Goal: Information Seeking & Learning: Learn about a topic

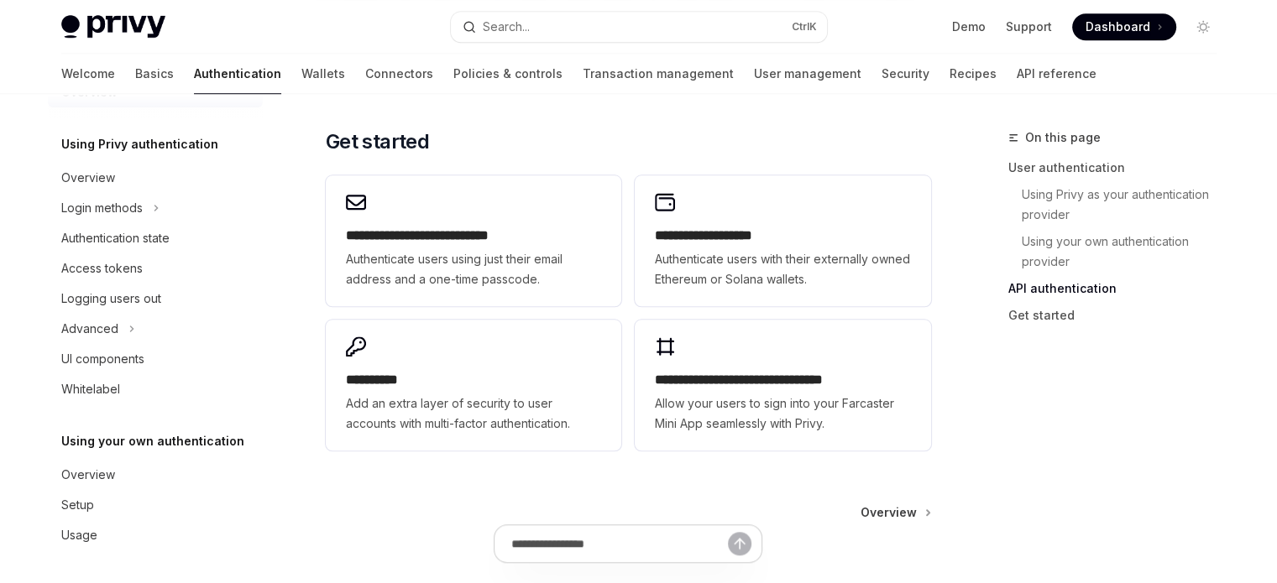
scroll to position [1380, 0]
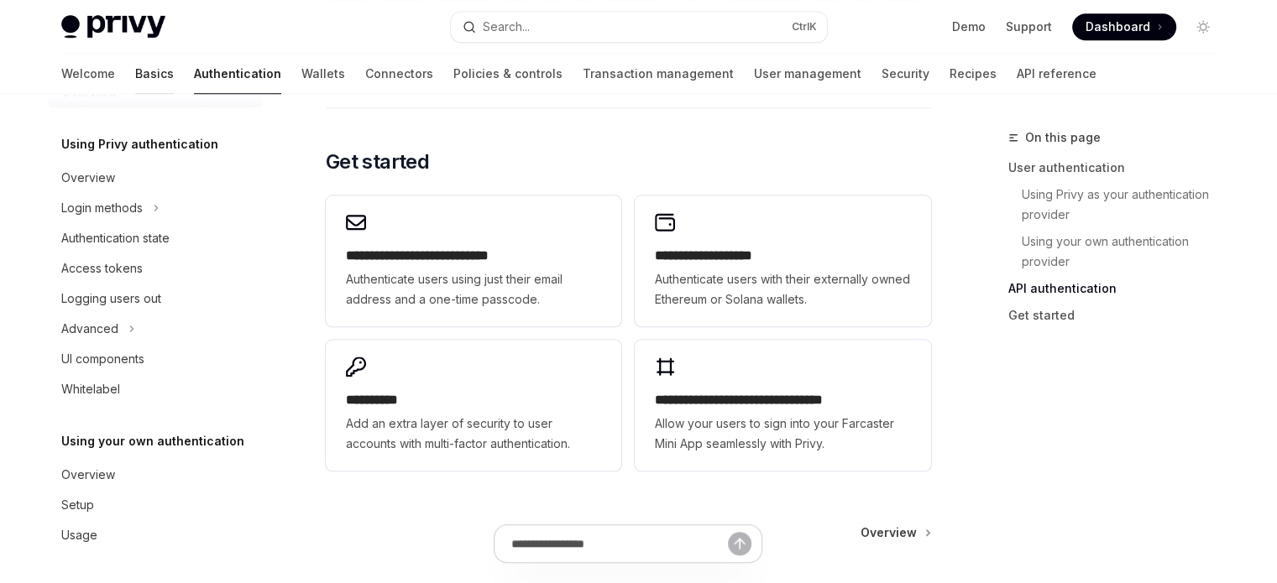
click at [135, 75] on link "Basics" at bounding box center [154, 74] width 39 height 40
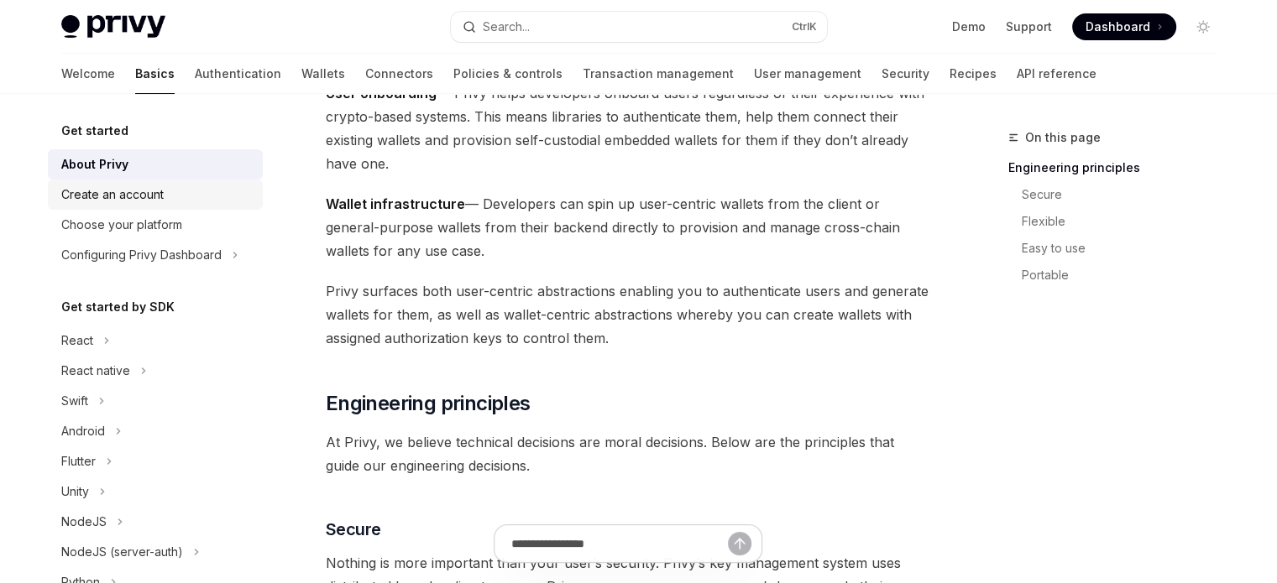
click at [145, 189] on div "Create an account" at bounding box center [112, 195] width 102 height 20
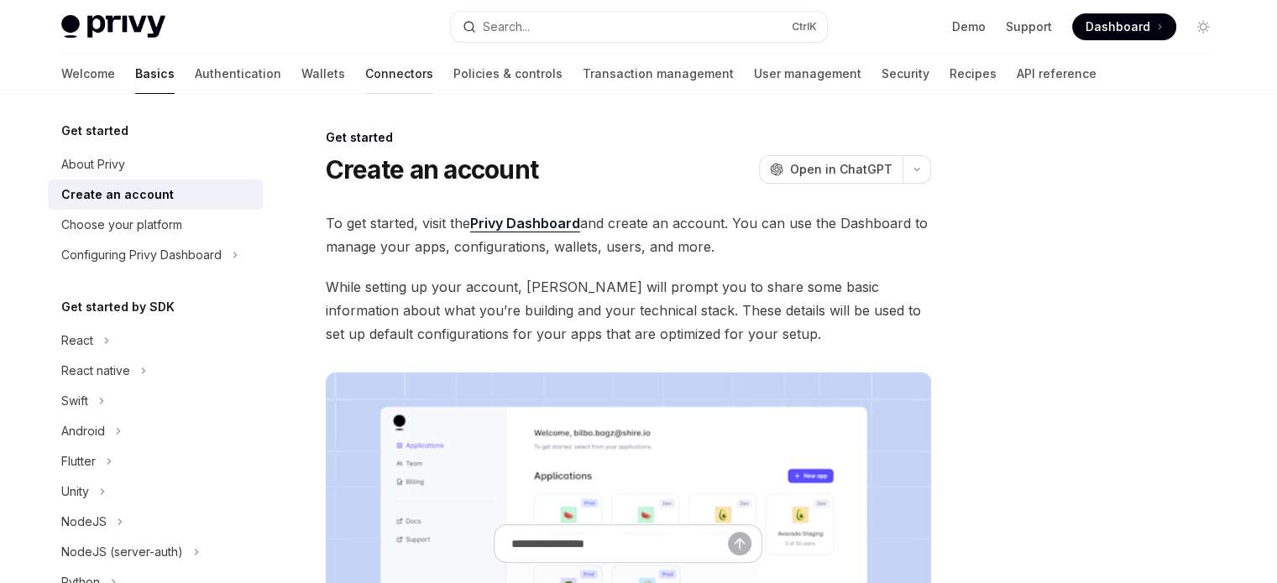
click at [365, 73] on link "Connectors" at bounding box center [399, 74] width 68 height 40
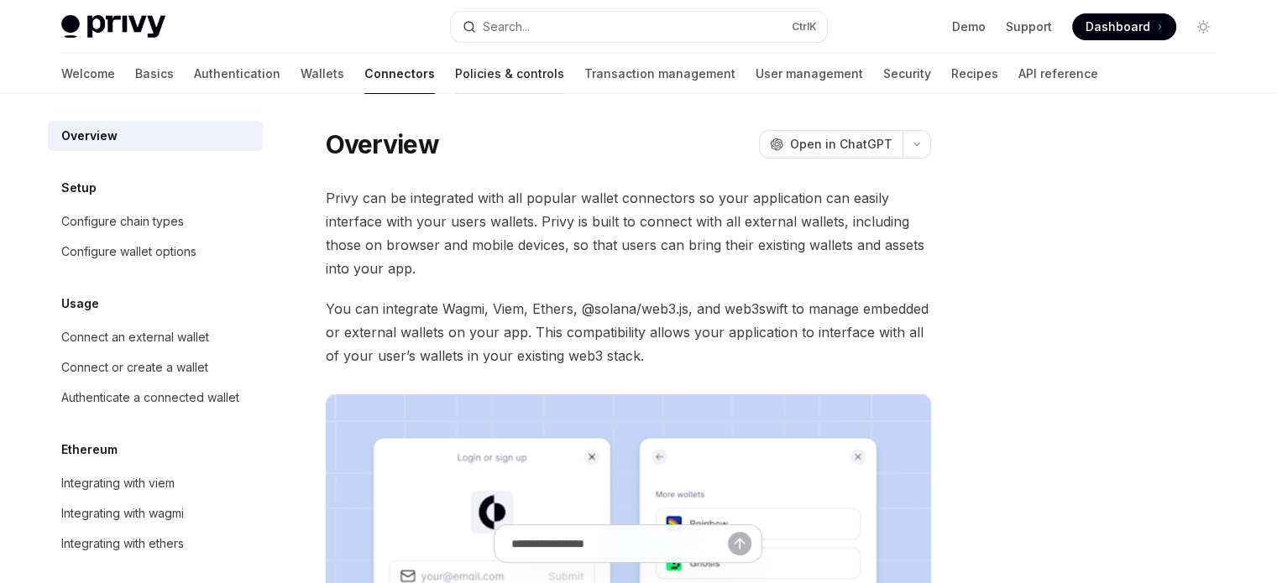
click at [455, 66] on link "Policies & controls" at bounding box center [509, 74] width 109 height 40
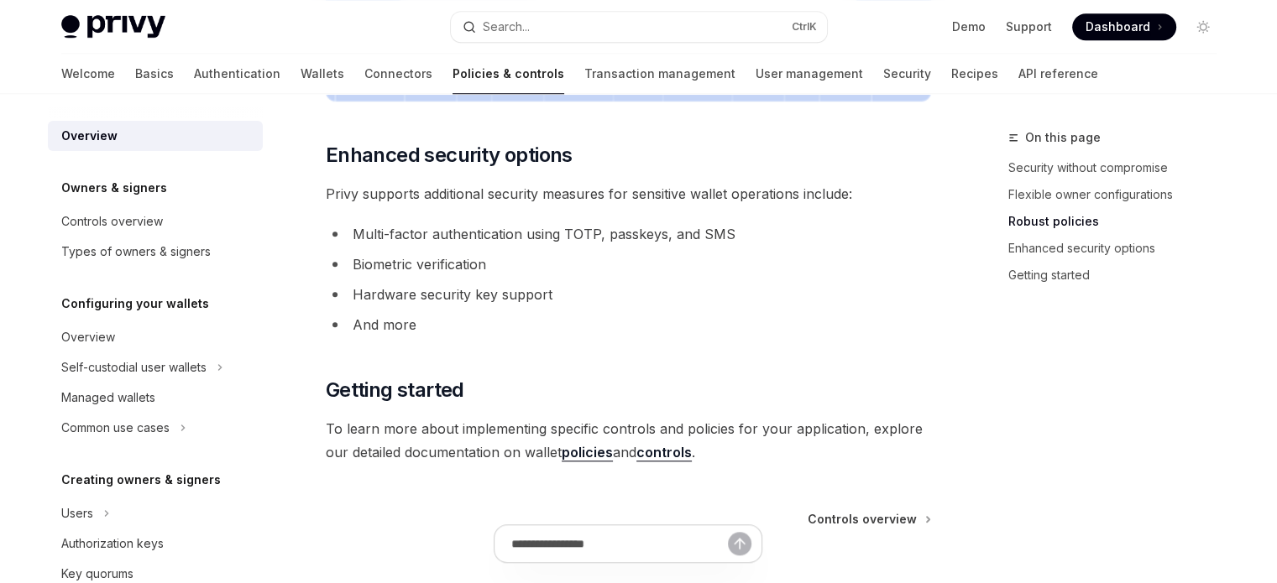
scroll to position [839, 0]
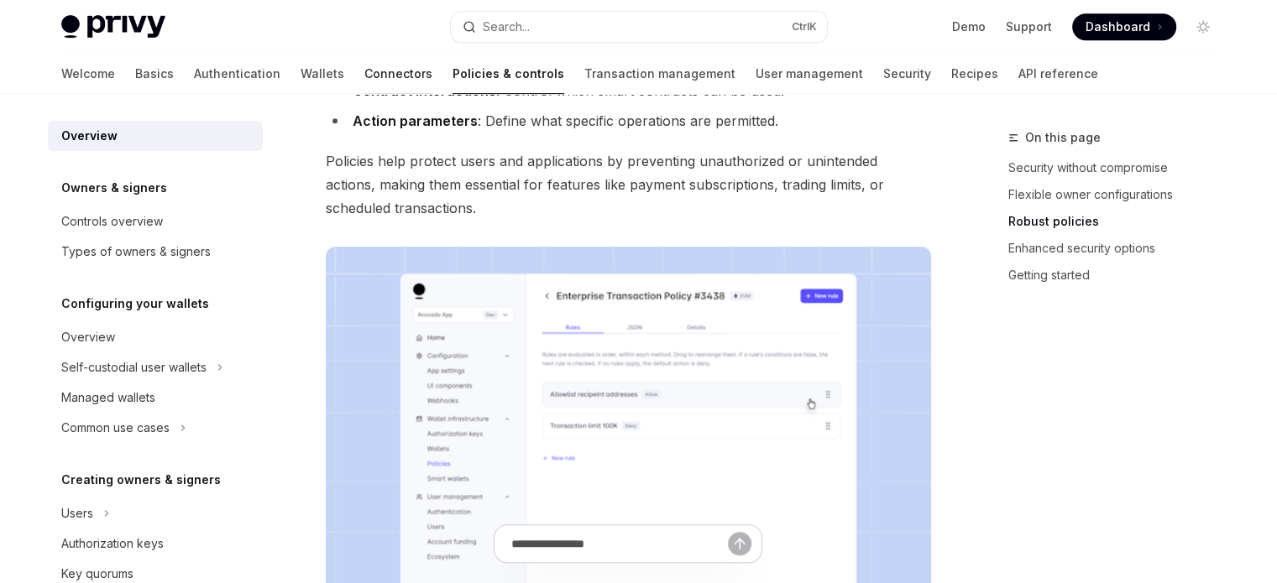
click at [364, 78] on link "Connectors" at bounding box center [398, 74] width 68 height 40
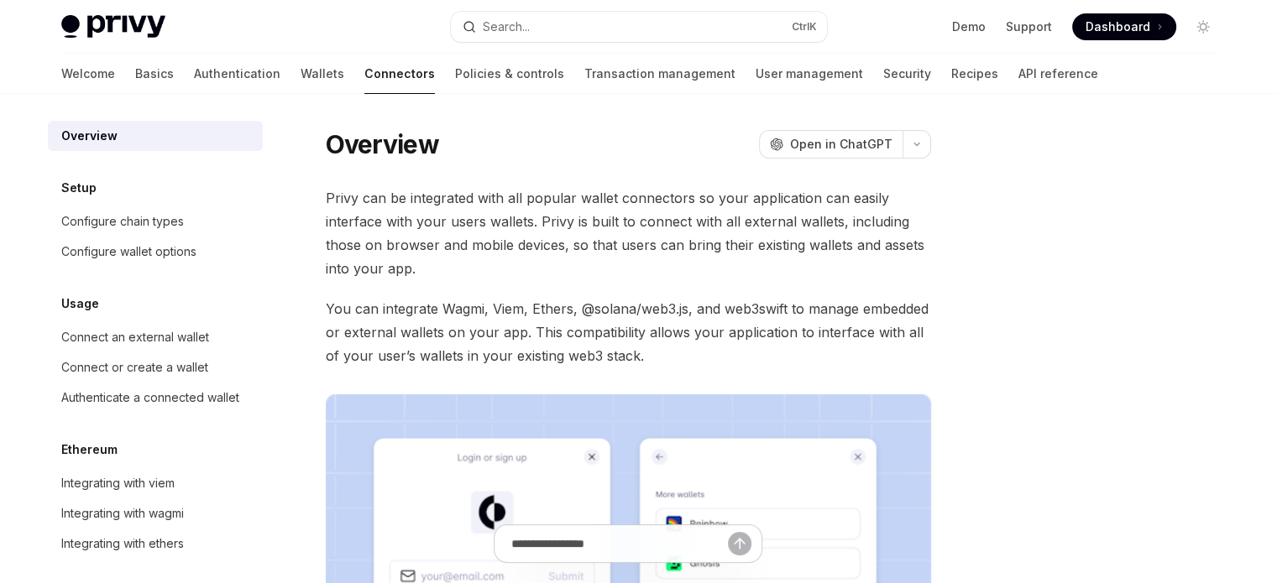
click at [212, 86] on div "Welcome Basics Authentication Wallets Connectors Policies & controls Transactio…" at bounding box center [579, 74] width 1037 height 40
click at [300, 73] on link "Wallets" at bounding box center [322, 74] width 44 height 40
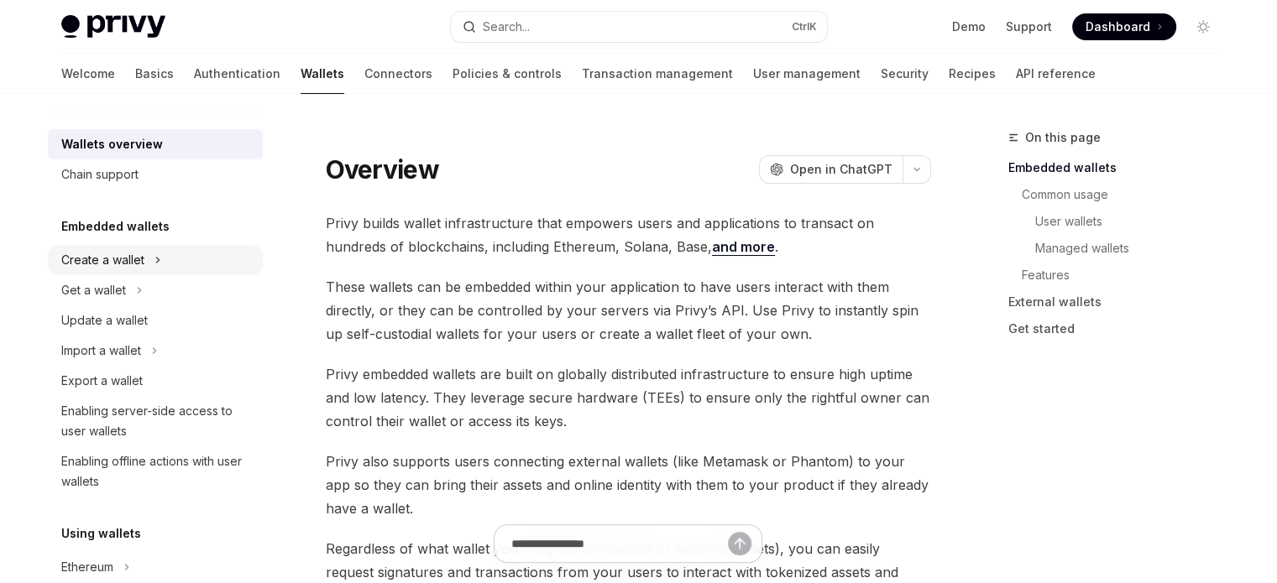
click at [134, 261] on div "Create a wallet" at bounding box center [102, 260] width 83 height 20
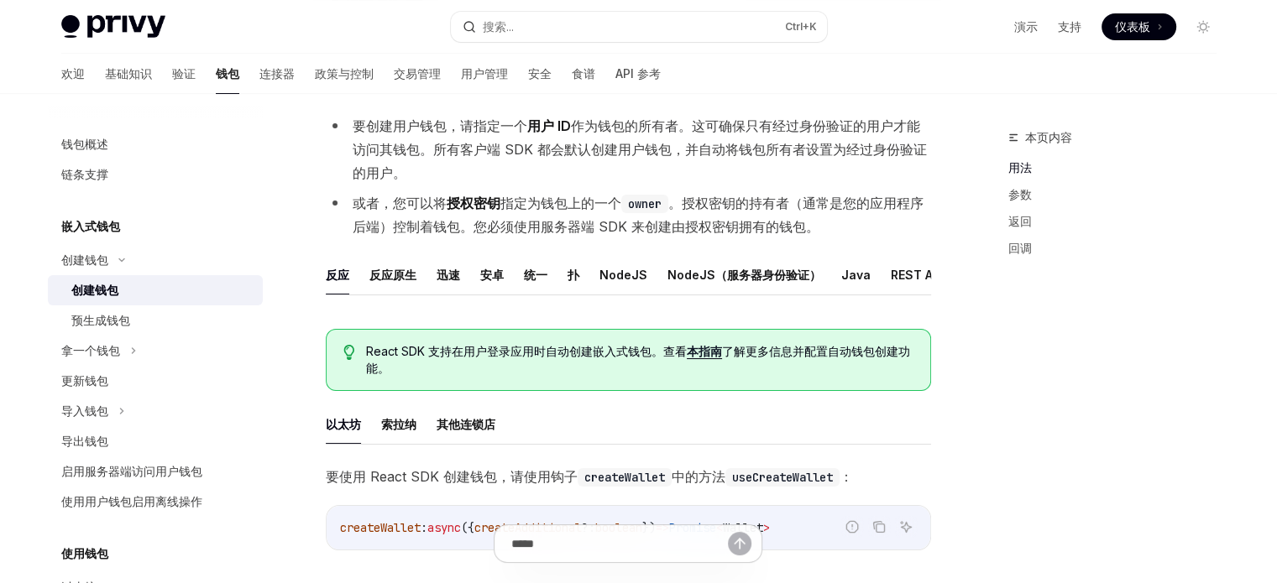
scroll to position [165, 0]
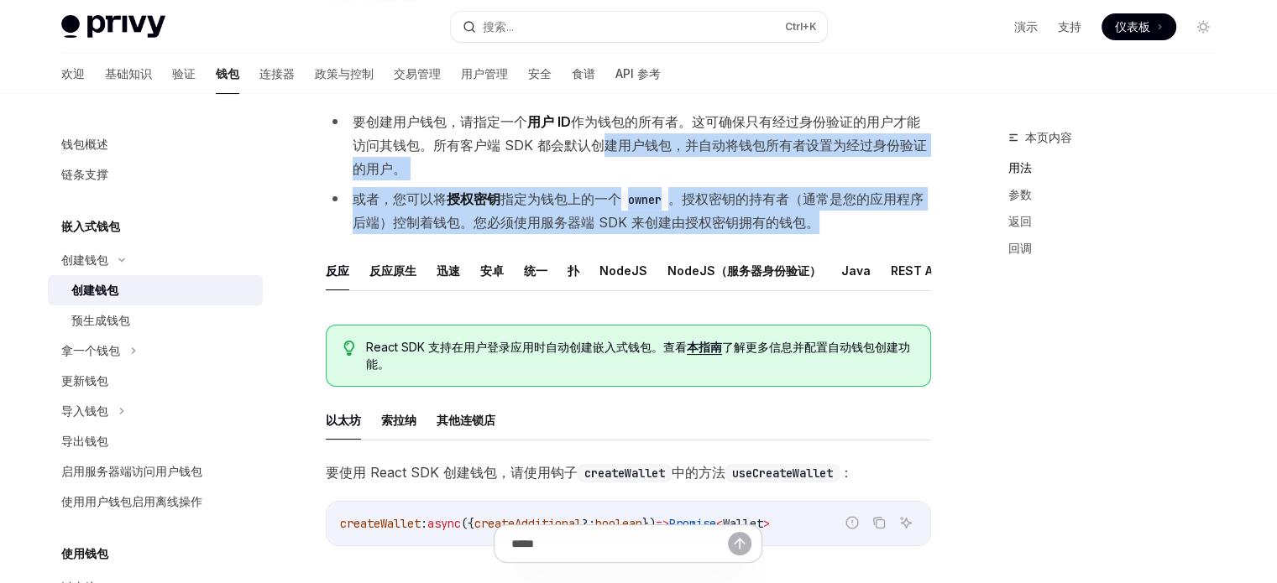
drag, startPoint x: 601, startPoint y: 144, endPoint x: 838, endPoint y: 213, distance: 247.3
click at [838, 213] on ul "要创建用户钱包，请指定一个 用户 ID 作为钱包的所有者。这可确保只有经过身份验证的用户才能访问其钱包。所有客户端 SDK 都会默认创建用户钱包，并自动将钱包…" at bounding box center [628, 172] width 605 height 124
click at [838, 213] on li "或者，您可以将 授权密钥 指定为钱包上的一个 owner 。授权密钥的持有者（通常是您的应用程序后端）控制着钱包。您必须使用服务器端 SDK 来创建由授权密钥…" at bounding box center [628, 210] width 605 height 47
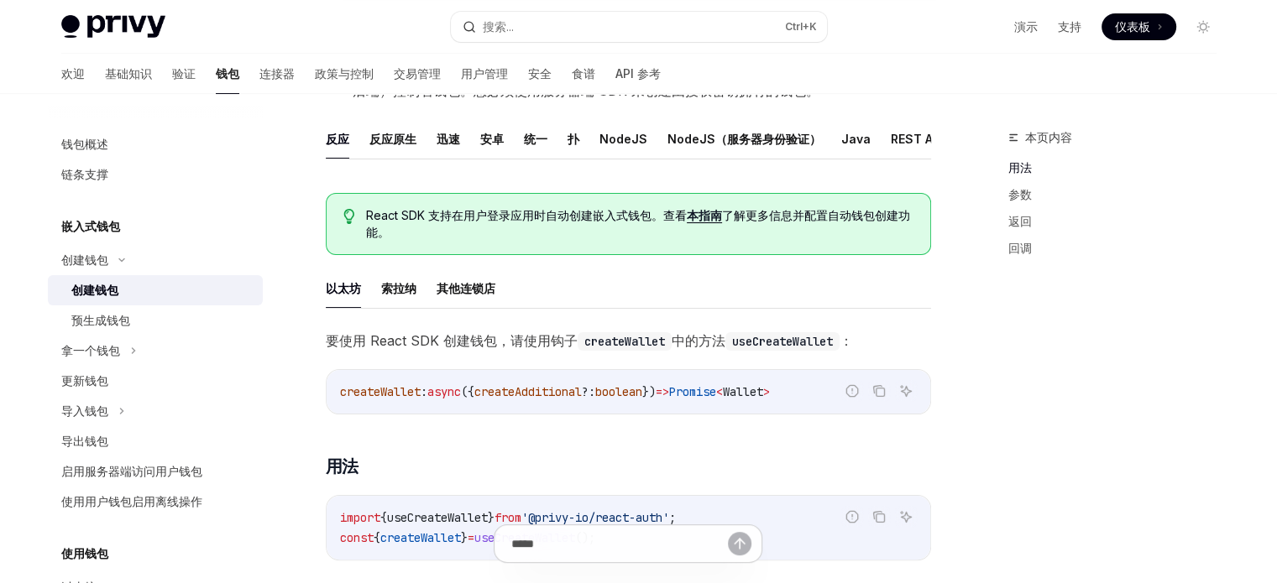
scroll to position [299, 0]
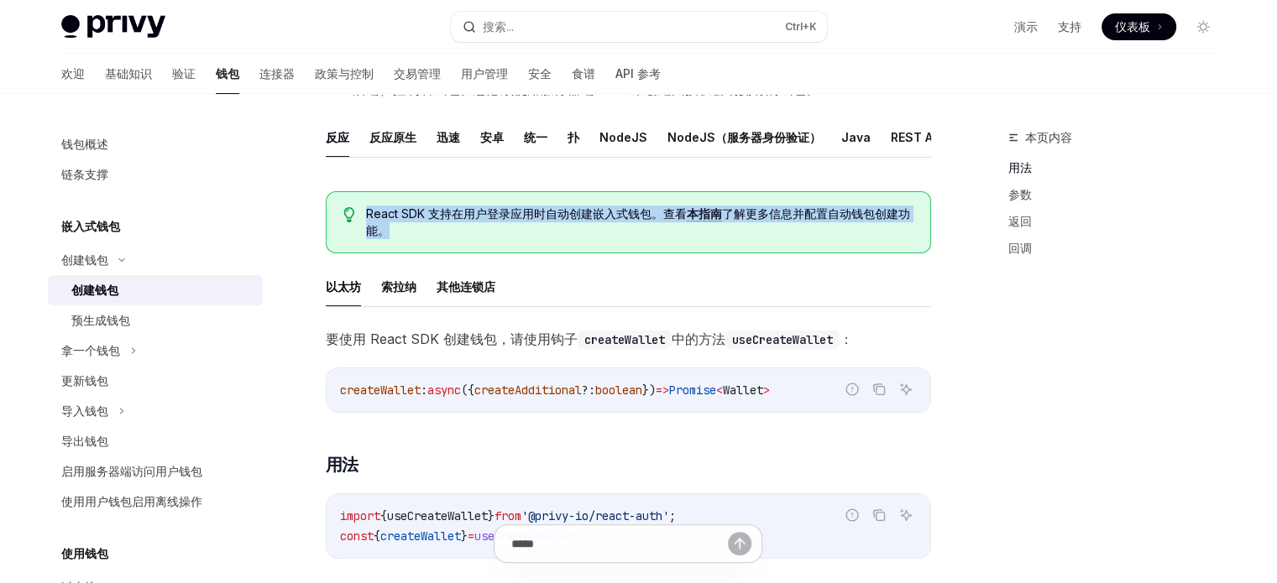
drag, startPoint x: 368, startPoint y: 222, endPoint x: 509, endPoint y: 270, distance: 148.9
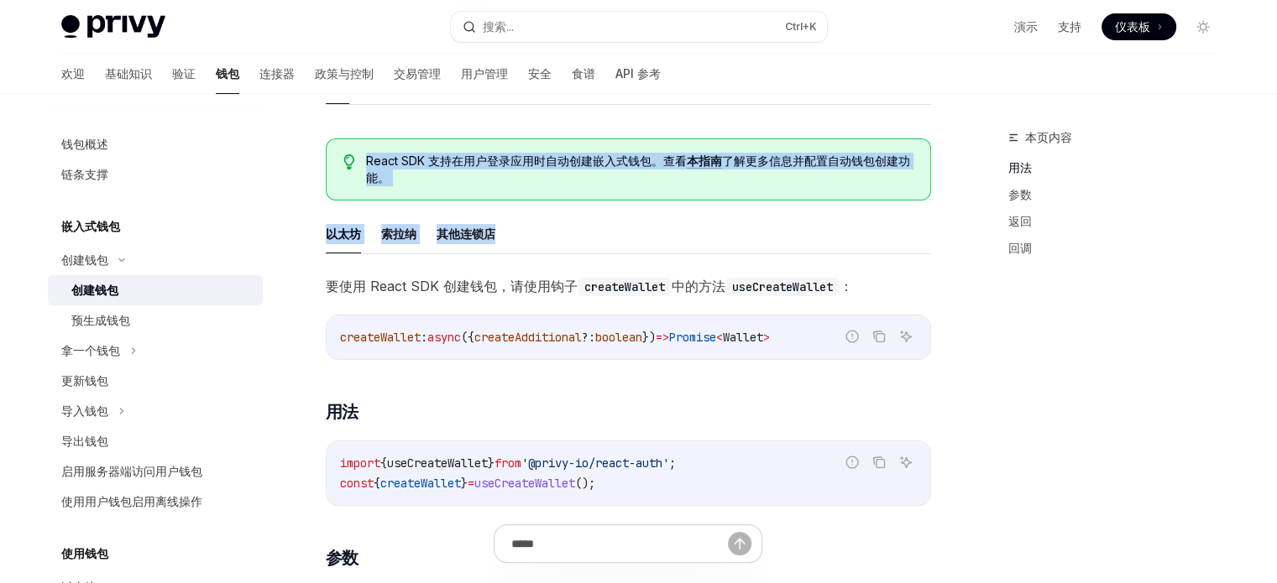
scroll to position [356, 0]
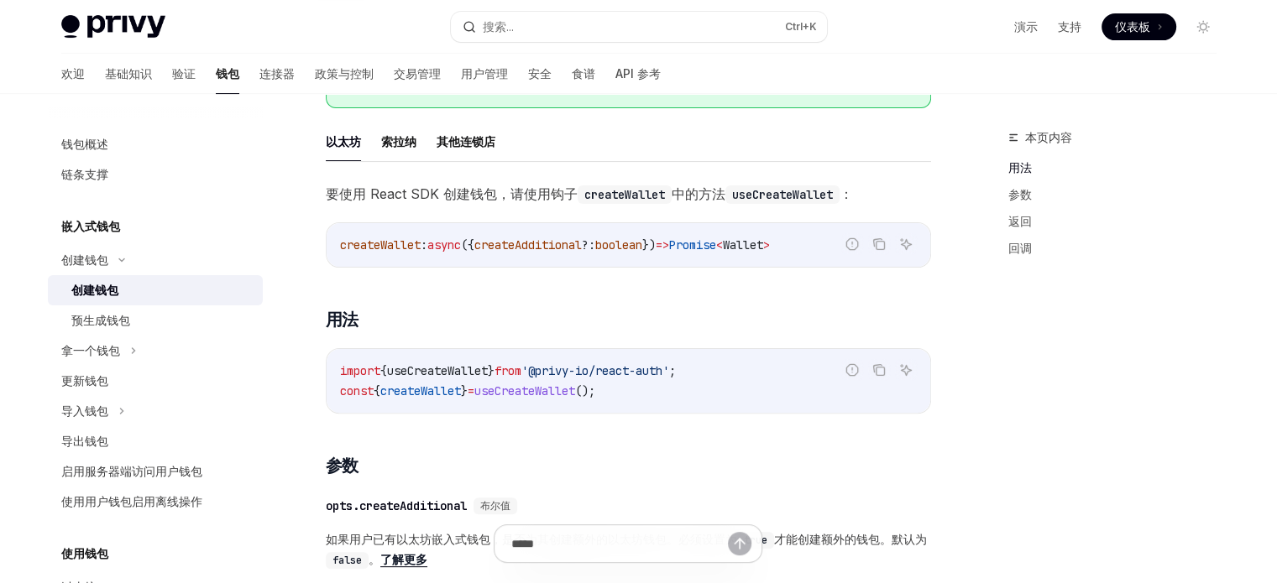
scroll to position [447, 0]
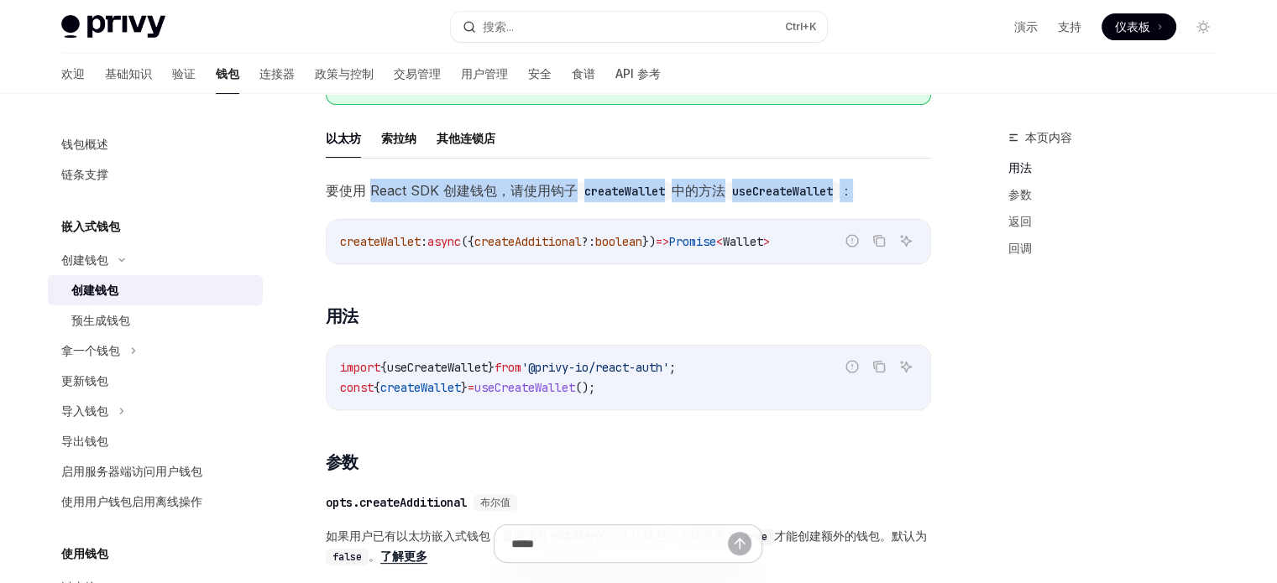
drag, startPoint x: 371, startPoint y: 195, endPoint x: 862, endPoint y: 204, distance: 491.1
click at [862, 202] on span "要使用 React SDK 创建钱包，请使用钩子 createWallet 中的方法 useCreateWallet ：" at bounding box center [628, 190] width 605 height 23
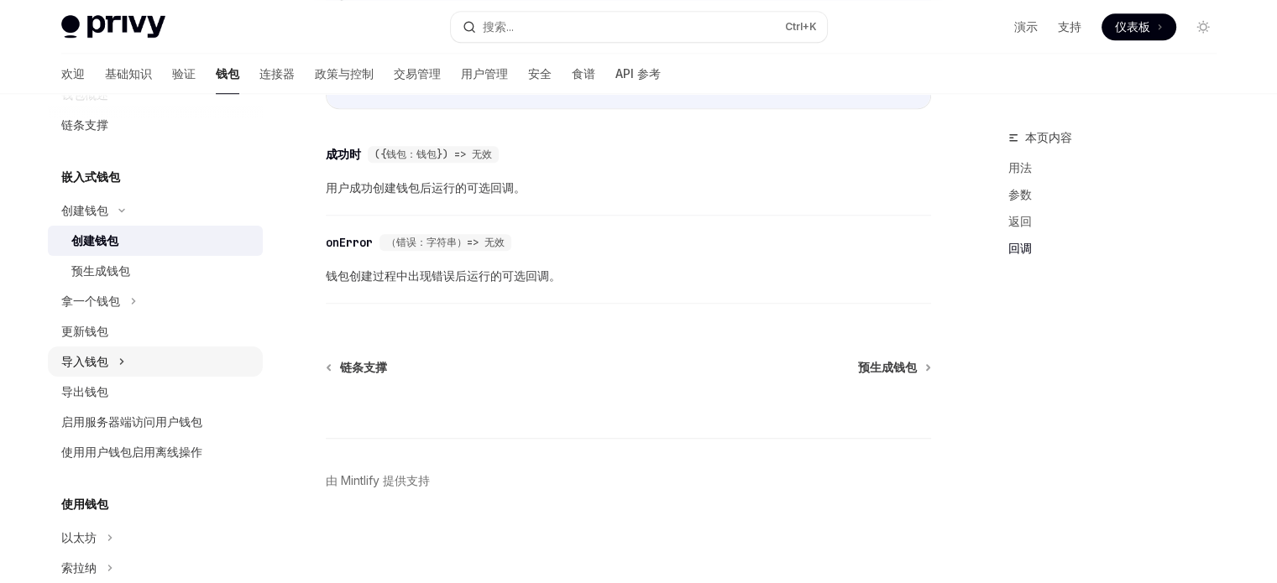
scroll to position [54, 0]
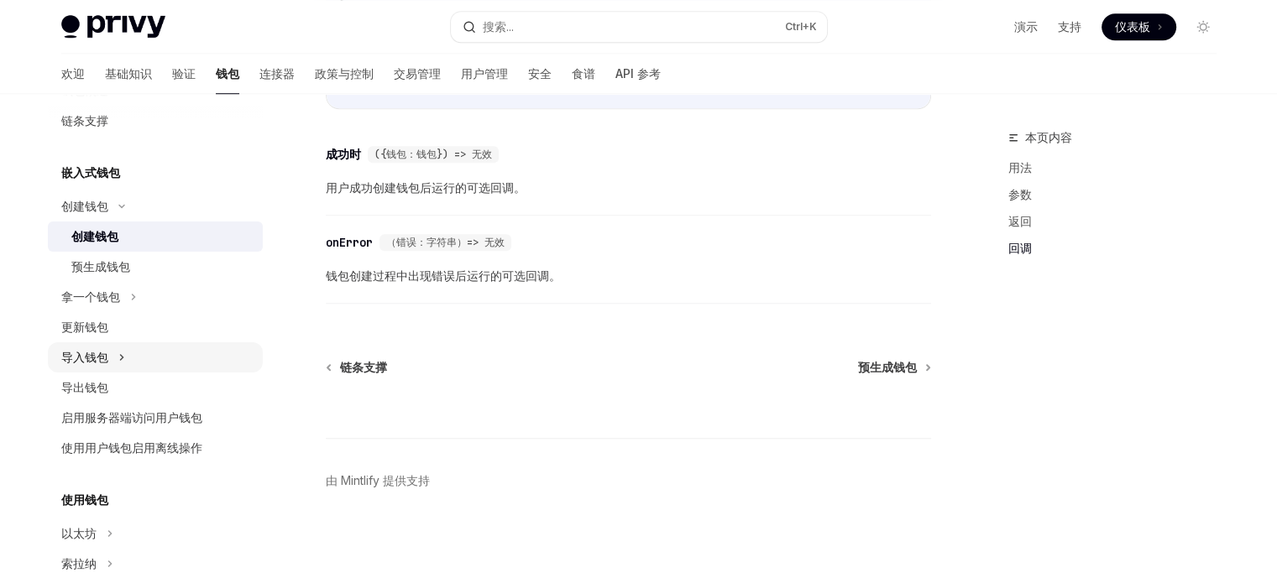
click at [88, 356] on font "导入钱包" at bounding box center [84, 357] width 47 height 14
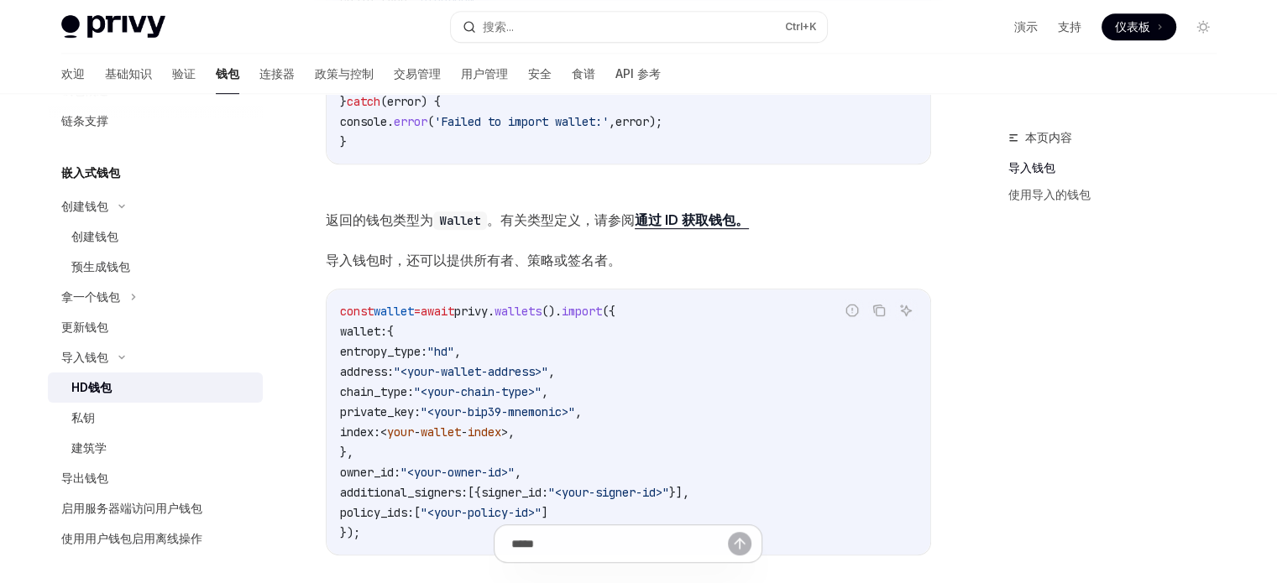
scroll to position [990, 0]
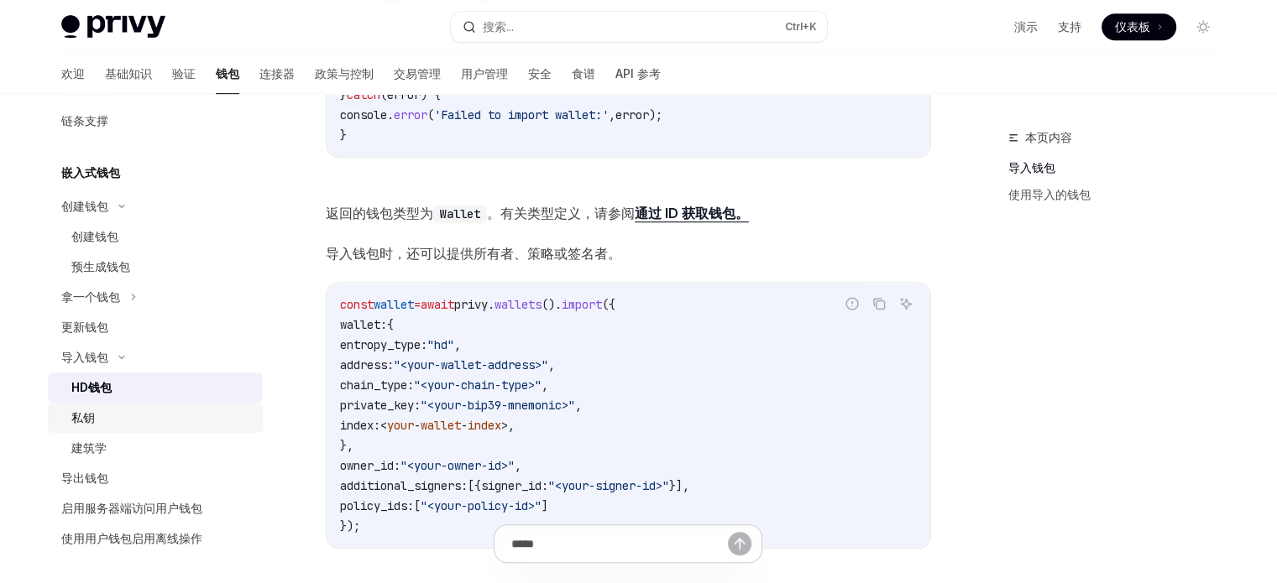
click at [111, 418] on div "私钥" at bounding box center [161, 418] width 181 height 20
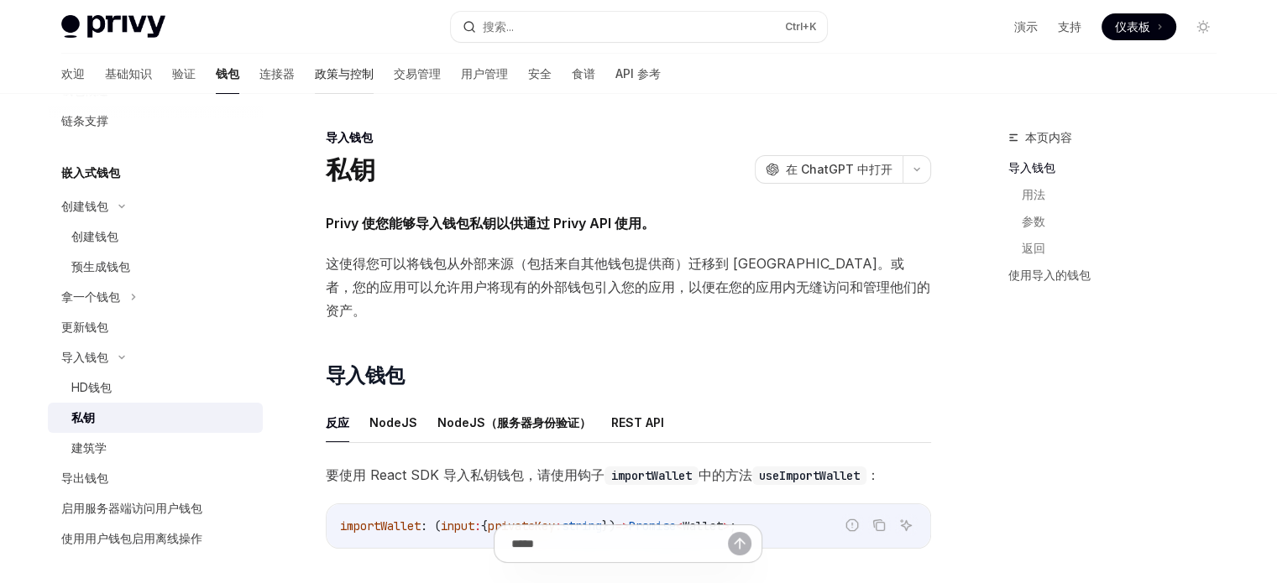
click at [315, 82] on link "政策与控制" at bounding box center [344, 74] width 59 height 40
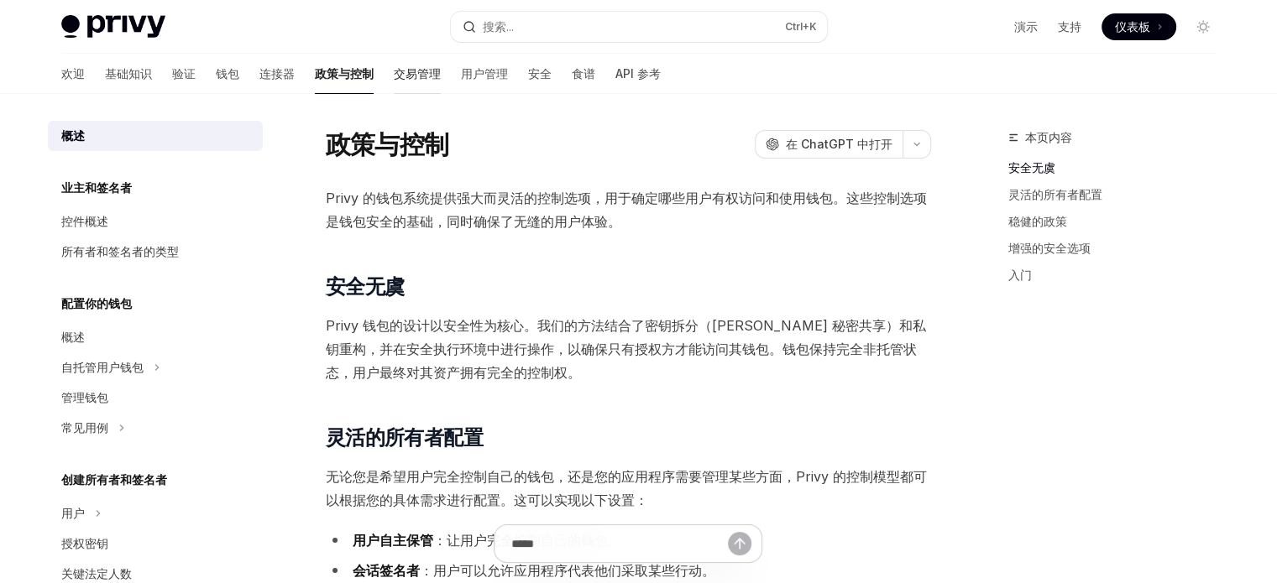
click at [394, 67] on font "交易管理" at bounding box center [417, 73] width 47 height 14
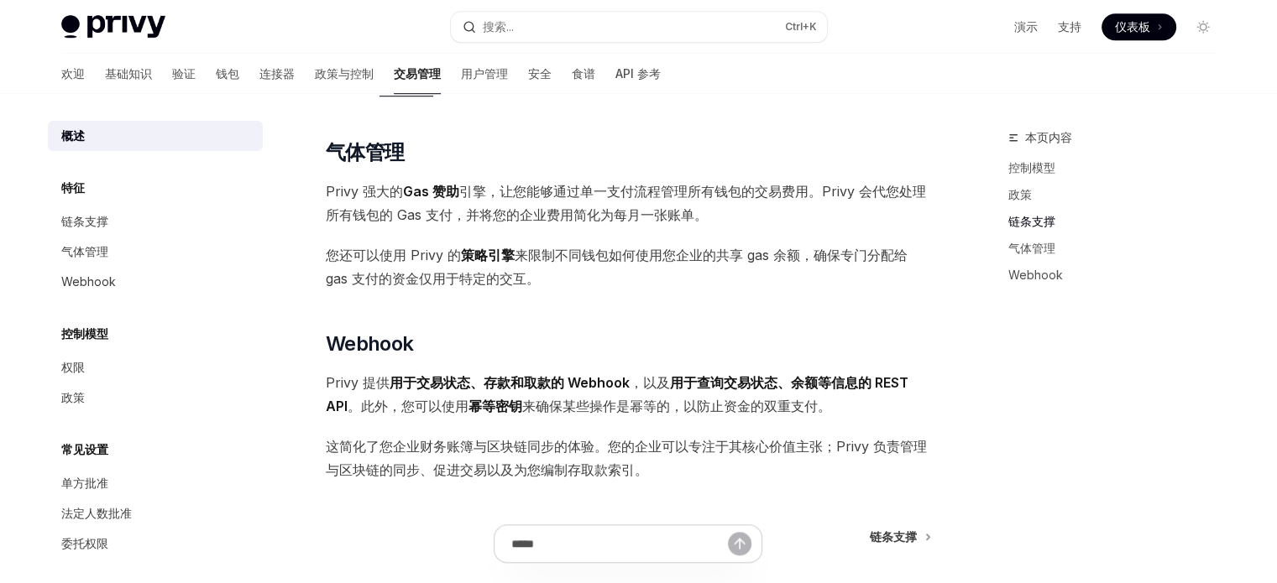
scroll to position [1232, 0]
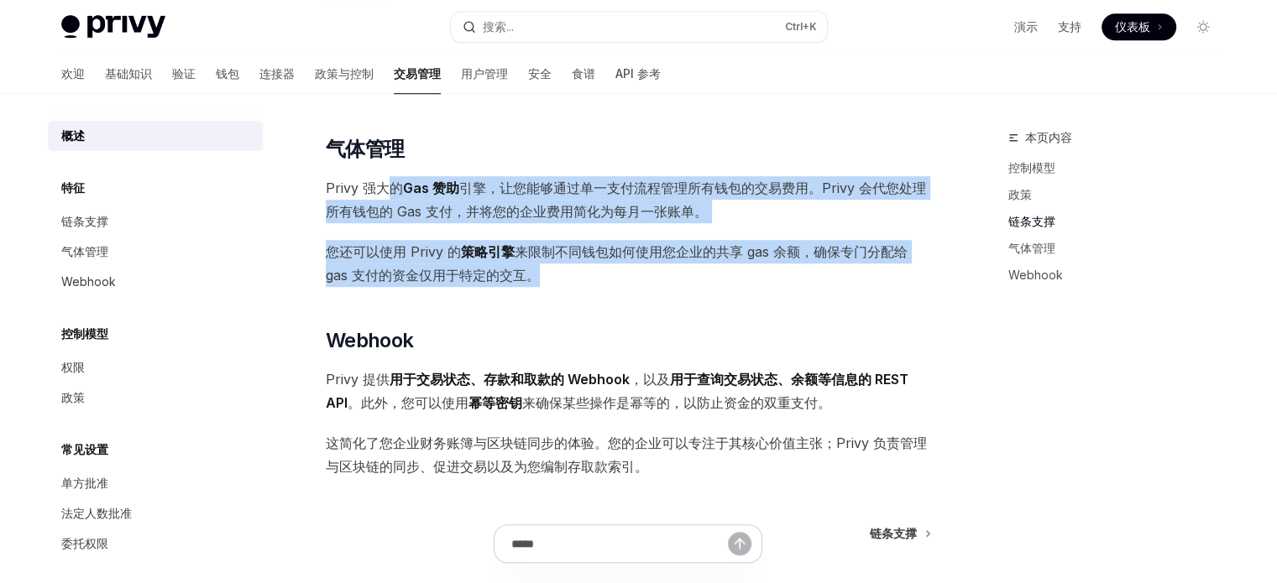
drag, startPoint x: 393, startPoint y: 180, endPoint x: 598, endPoint y: 264, distance: 221.6
click at [600, 275] on span "您还可以使用 Privy 的 策略引擎 来限制不同钱包如何使用您企业的共享 gas 余额，确保专门分配给 gas 支付的资金仅用于特定的交互。" at bounding box center [628, 263] width 605 height 47
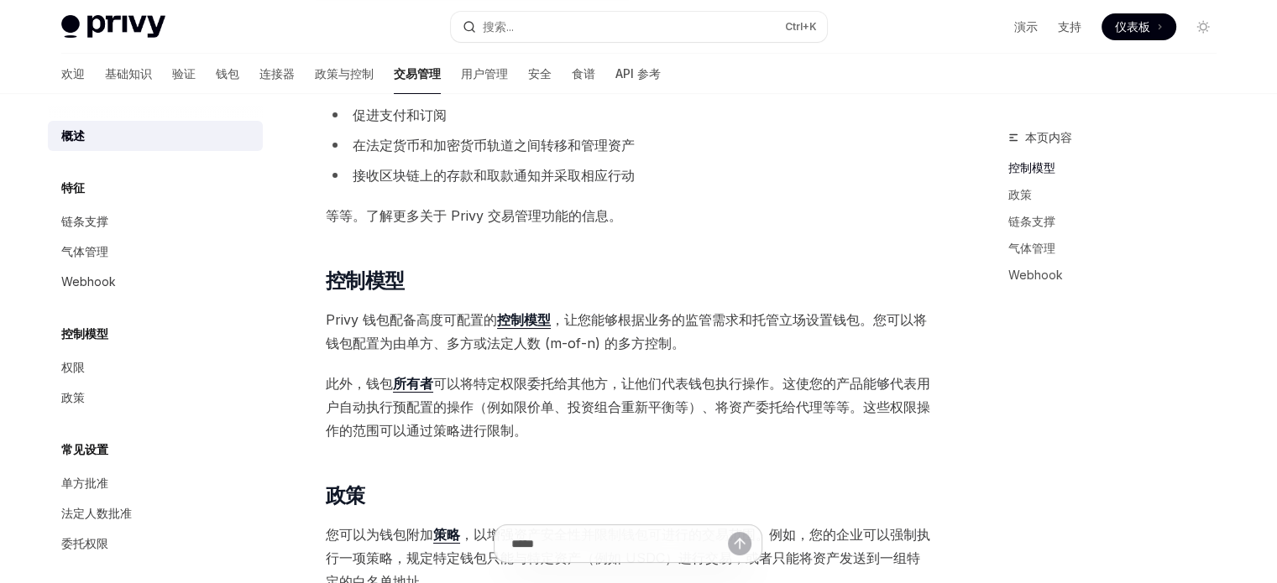
scroll to position [0, 0]
click at [105, 72] on font "基础知识" at bounding box center [128, 73] width 47 height 14
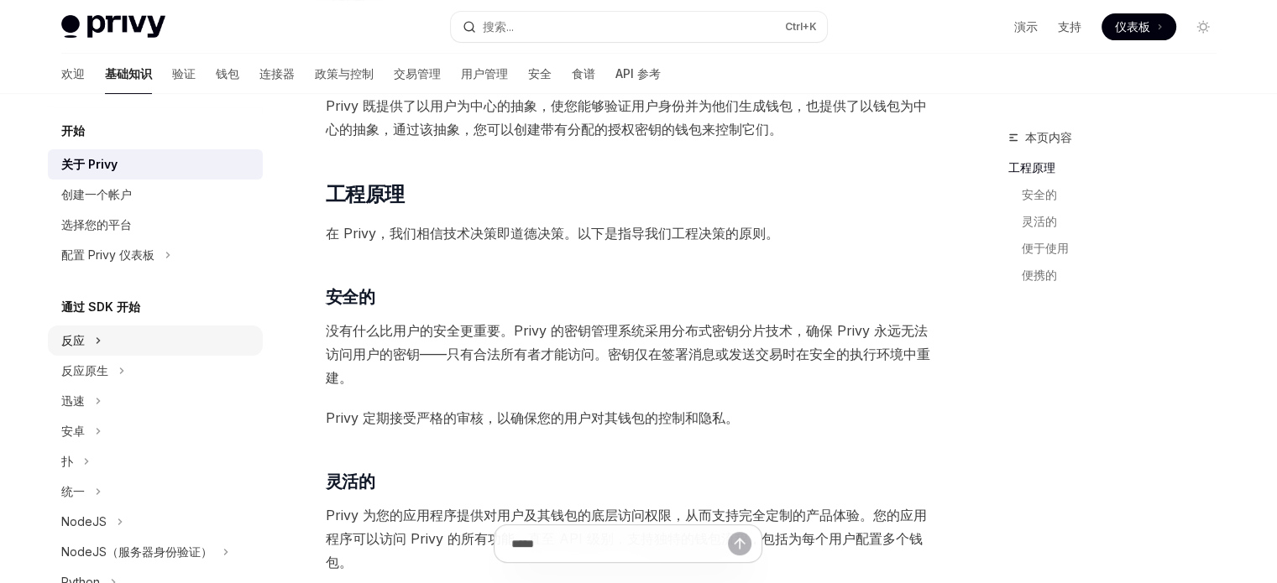
click at [107, 337] on div "反应" at bounding box center [155, 341] width 215 height 30
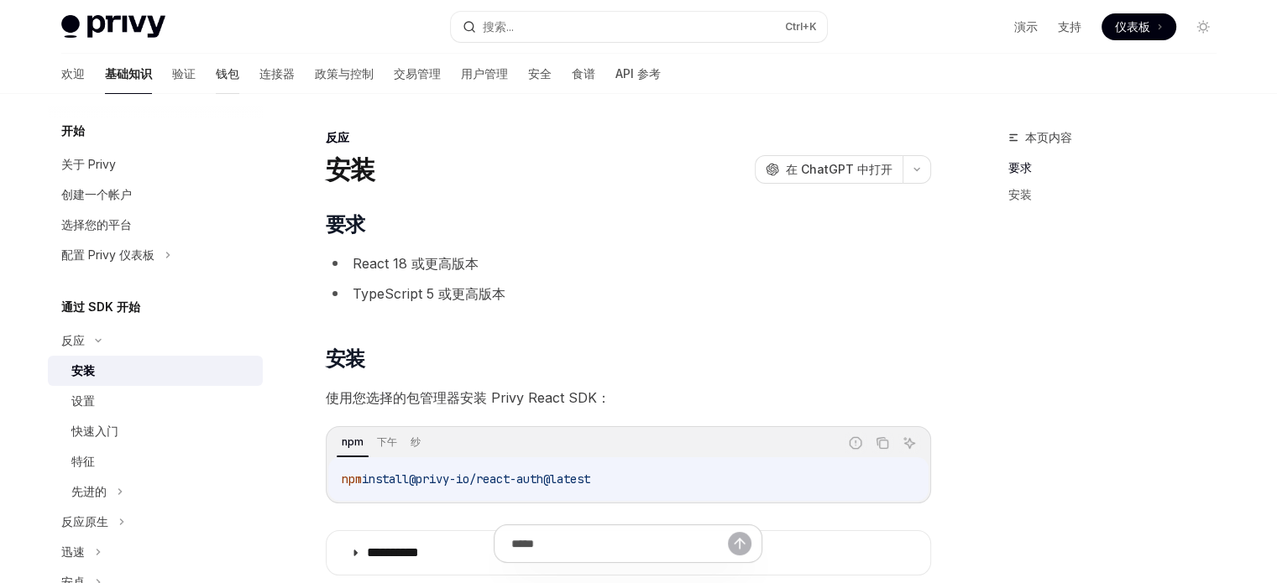
click at [216, 73] on font "钱包" at bounding box center [227, 73] width 23 height 14
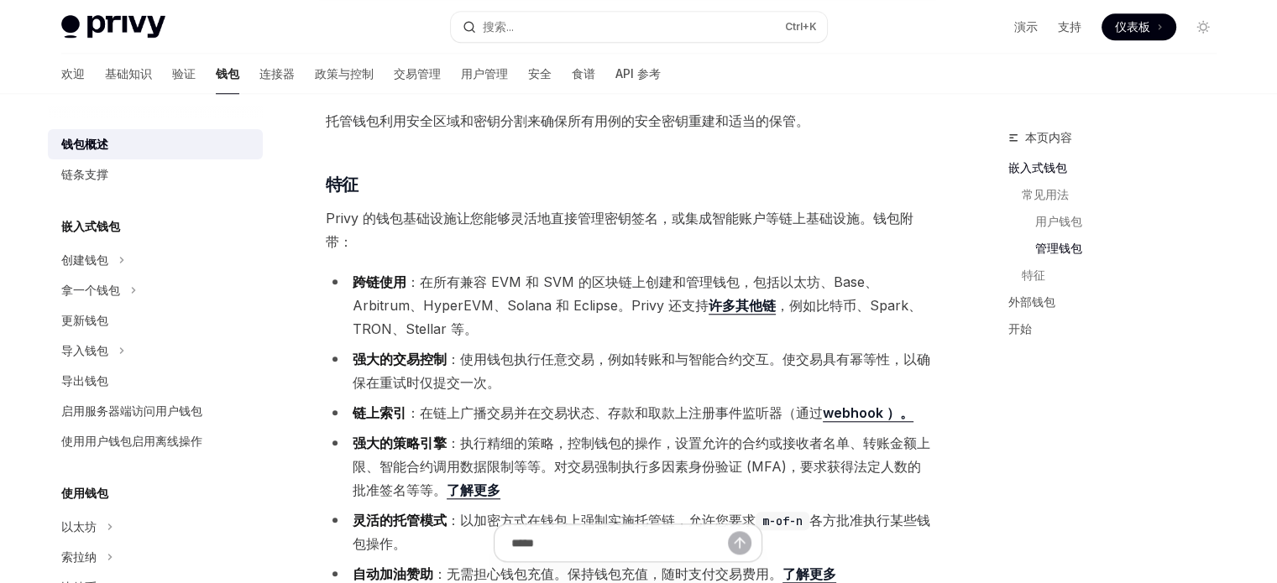
scroll to position [1487, 0]
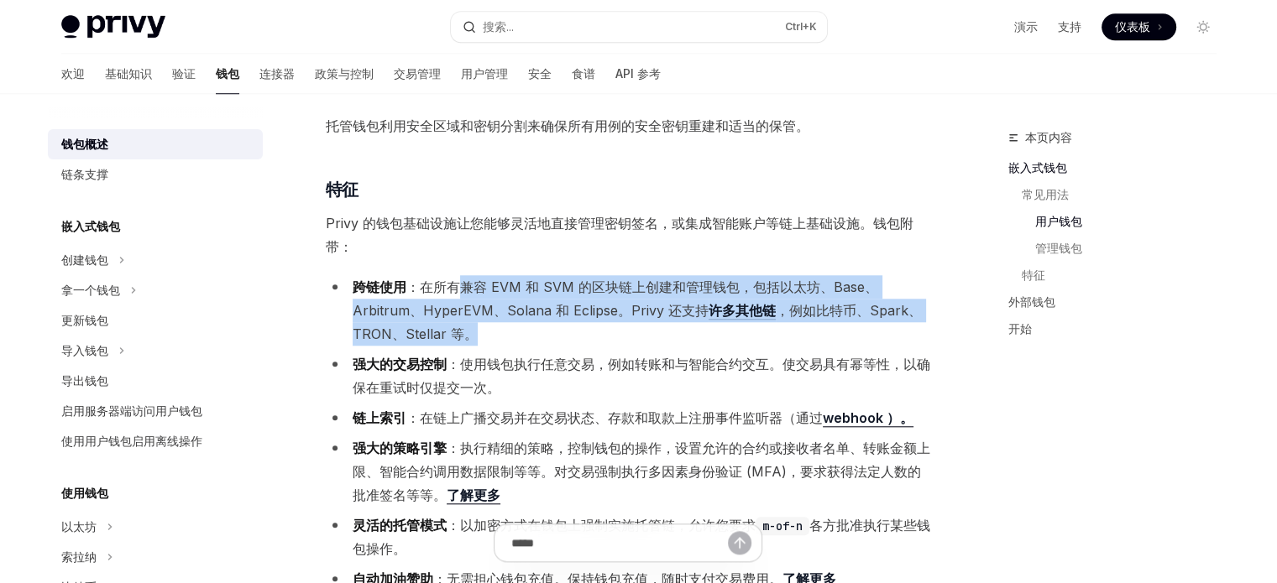
drag, startPoint x: 457, startPoint y: 284, endPoint x: 542, endPoint y: 338, distance: 101.5
click at [542, 338] on li "跨链使用 ：在所有兼容 EVM 和 SVM 的区块链上创建和管理钱包，包括以太坊、Base、Arbitrum、HyperEVM、Solana 和 Eclips…" at bounding box center [628, 310] width 605 height 70
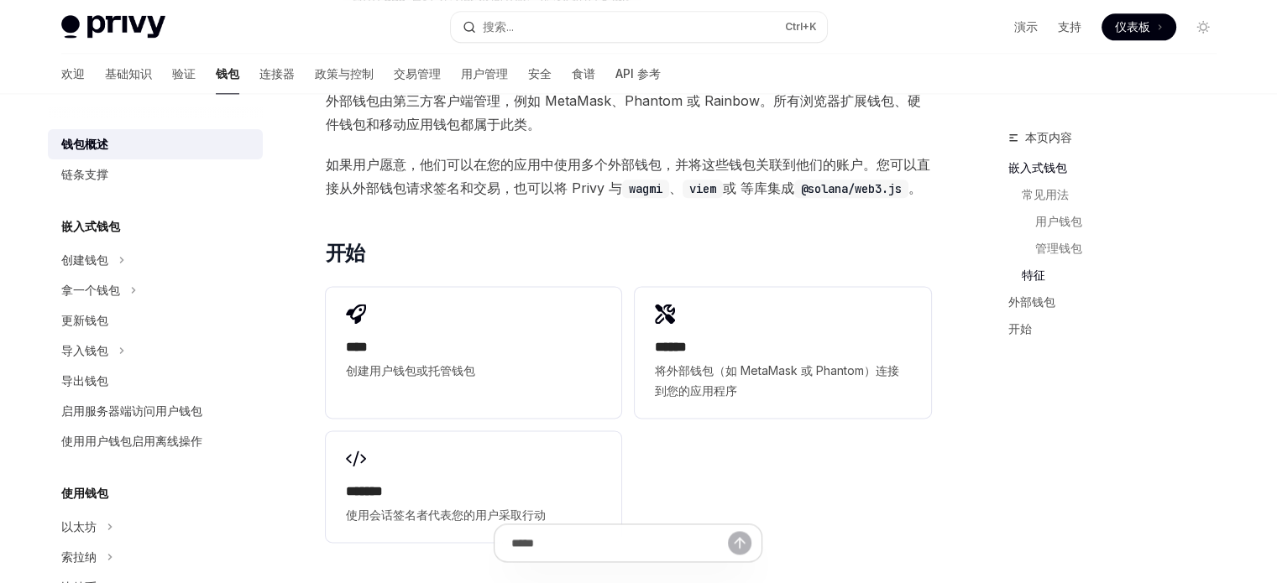
scroll to position [2124, 0]
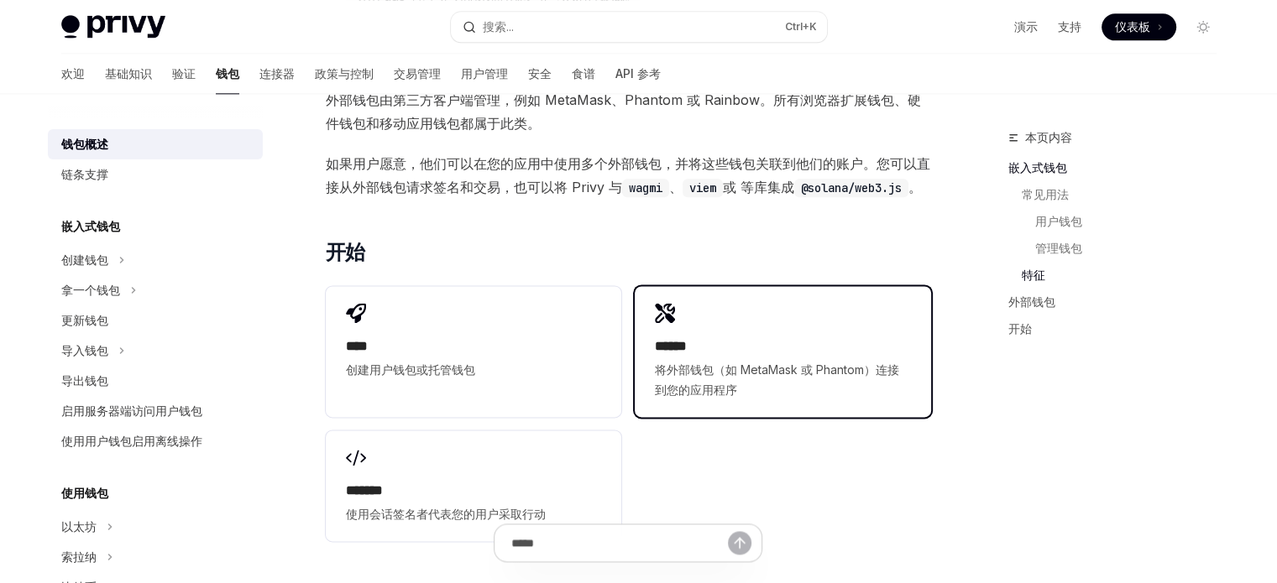
click at [739, 352] on h2 "******" at bounding box center [782, 347] width 255 height 20
type textarea "*"
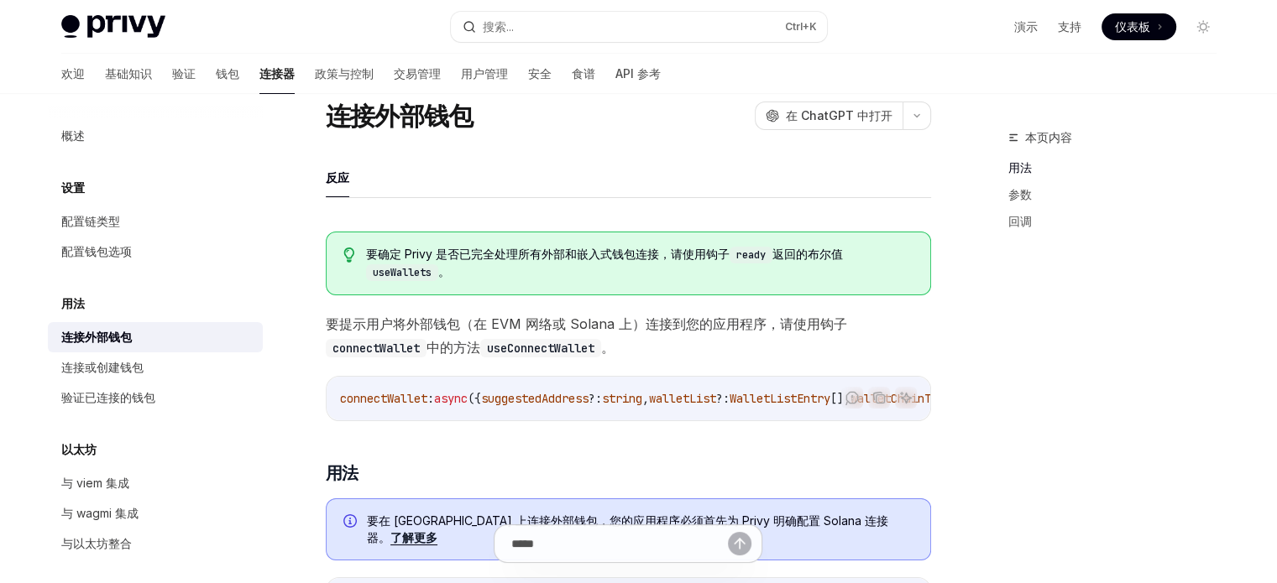
scroll to position [55, 0]
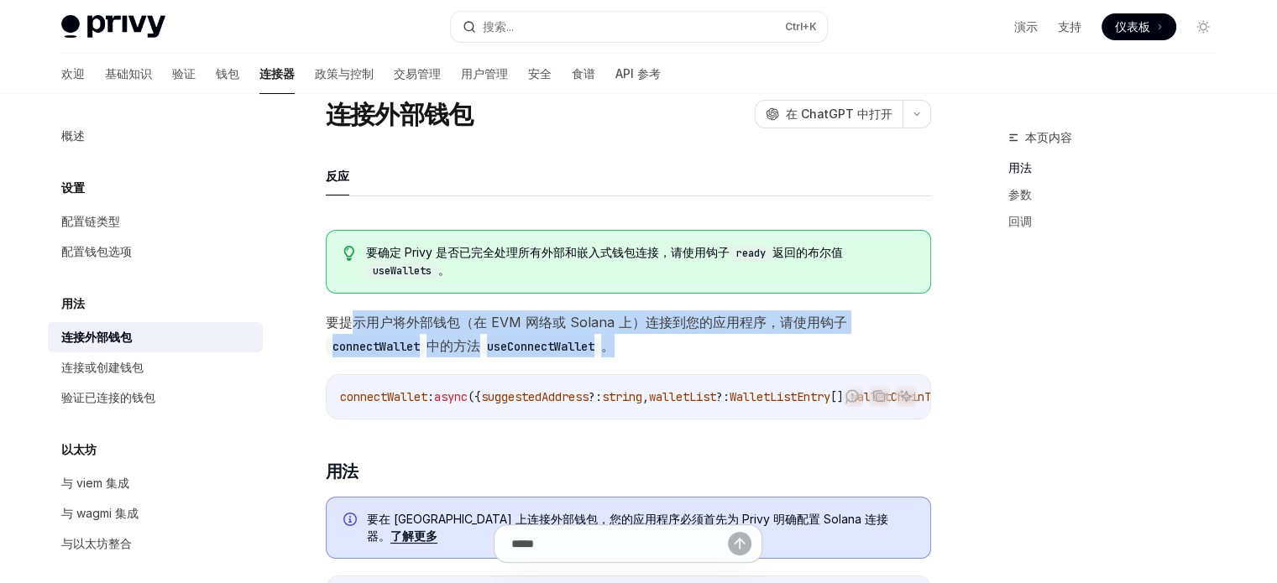
drag, startPoint x: 355, startPoint y: 325, endPoint x: 678, endPoint y: 332, distance: 323.2
click at [678, 332] on span "要提示用户将外部钱包（在 EVM 网络或 Solana 上）连接到您的应用程序，请使用钩子 connectWallet 中的方法 useConnectWall…" at bounding box center [628, 334] width 605 height 47
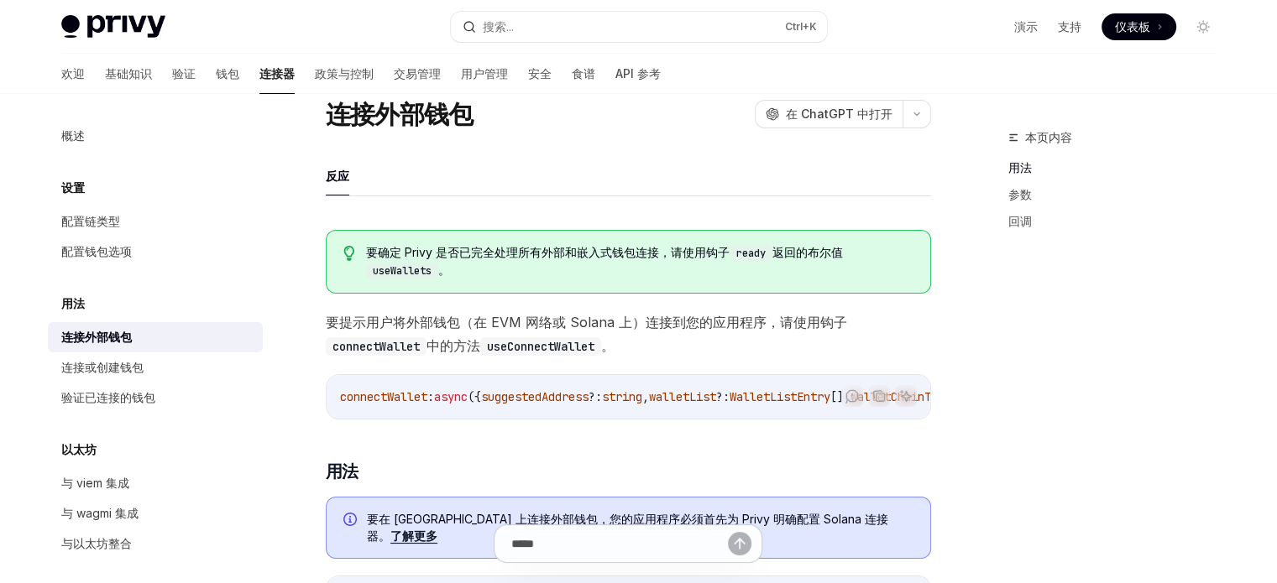
click at [678, 340] on span "要提示用户将外部钱包（在 EVM 网络或 Solana 上）连接到您的应用程序，请使用钩子 connectWallet 中的方法 useConnectWall…" at bounding box center [628, 334] width 605 height 47
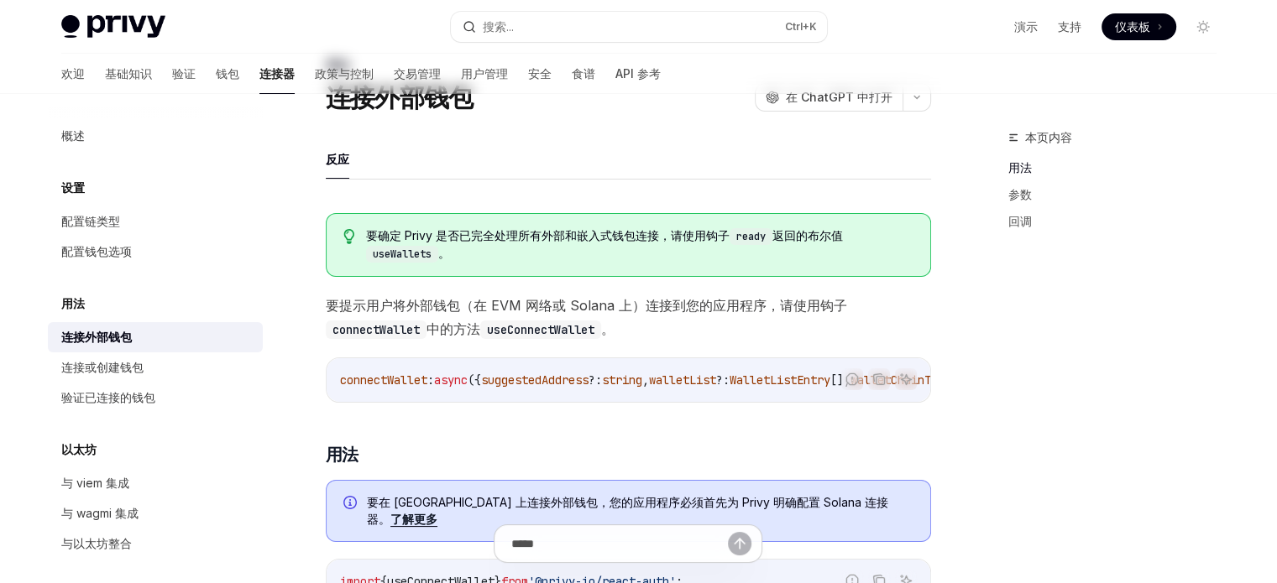
scroll to position [0, 0]
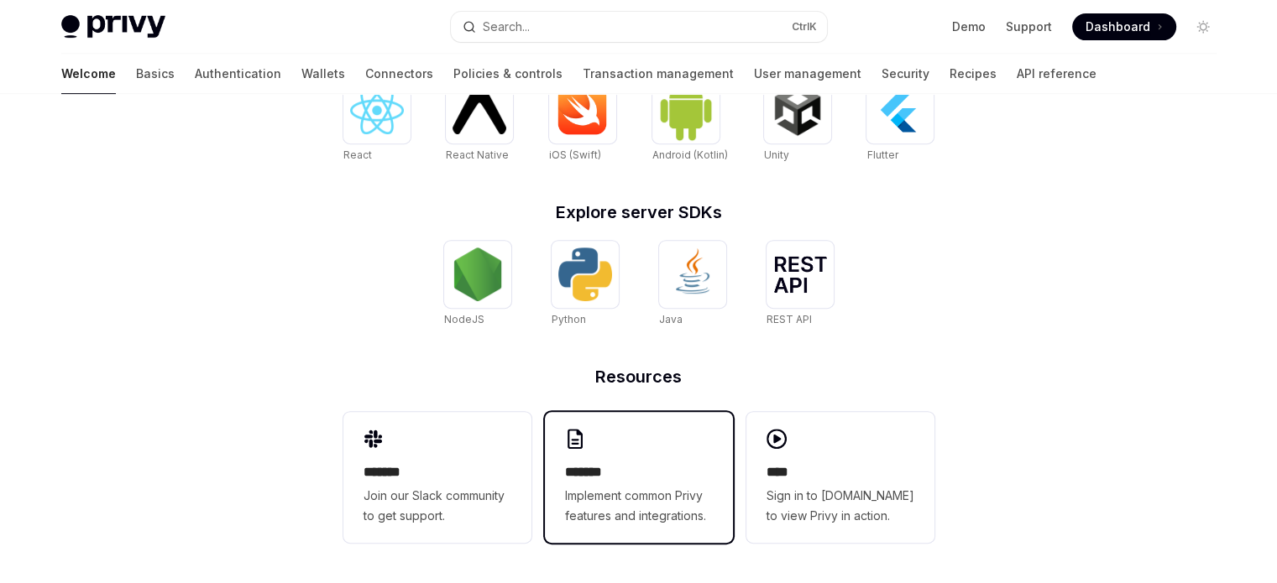
scroll to position [731, 0]
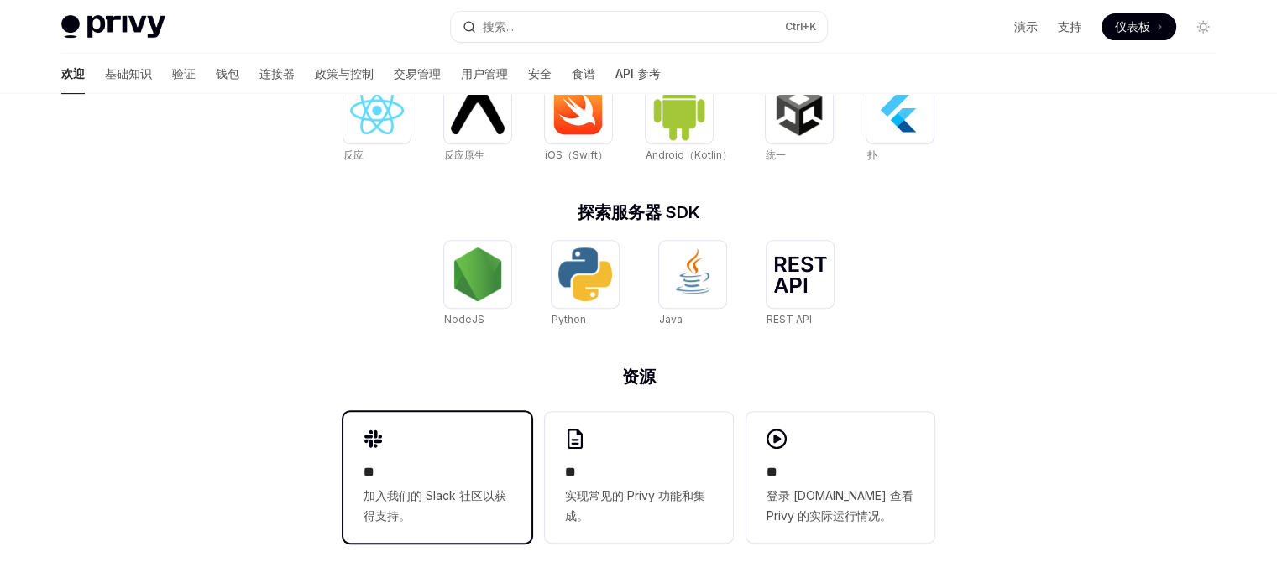
click at [433, 474] on h2 "**" at bounding box center [437, 472] width 148 height 20
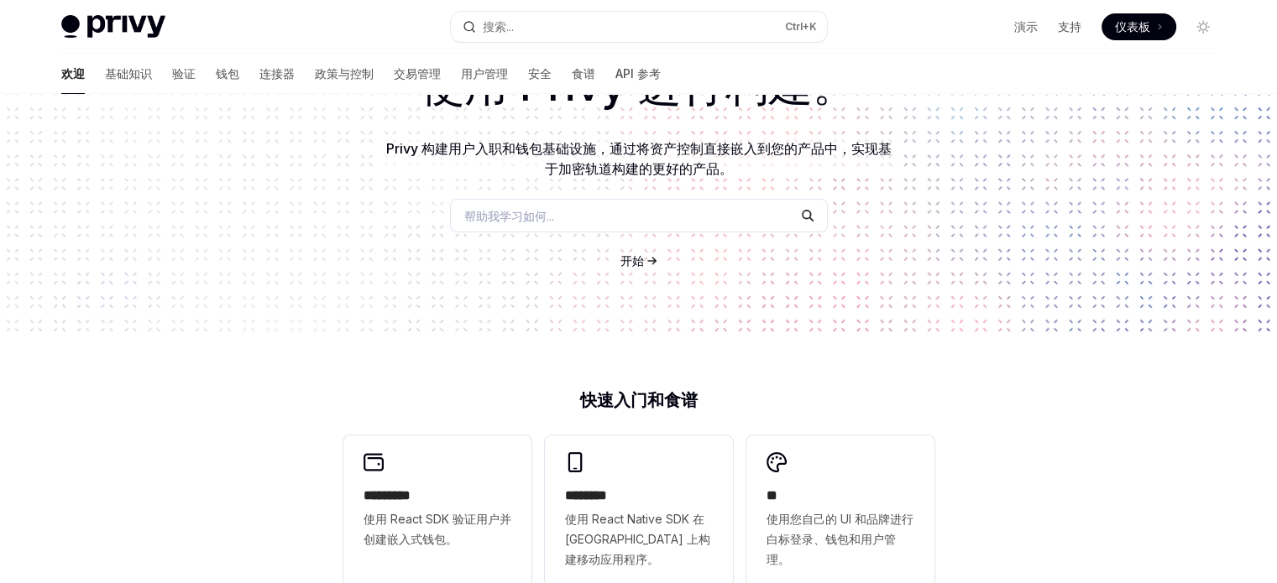
scroll to position [0, 0]
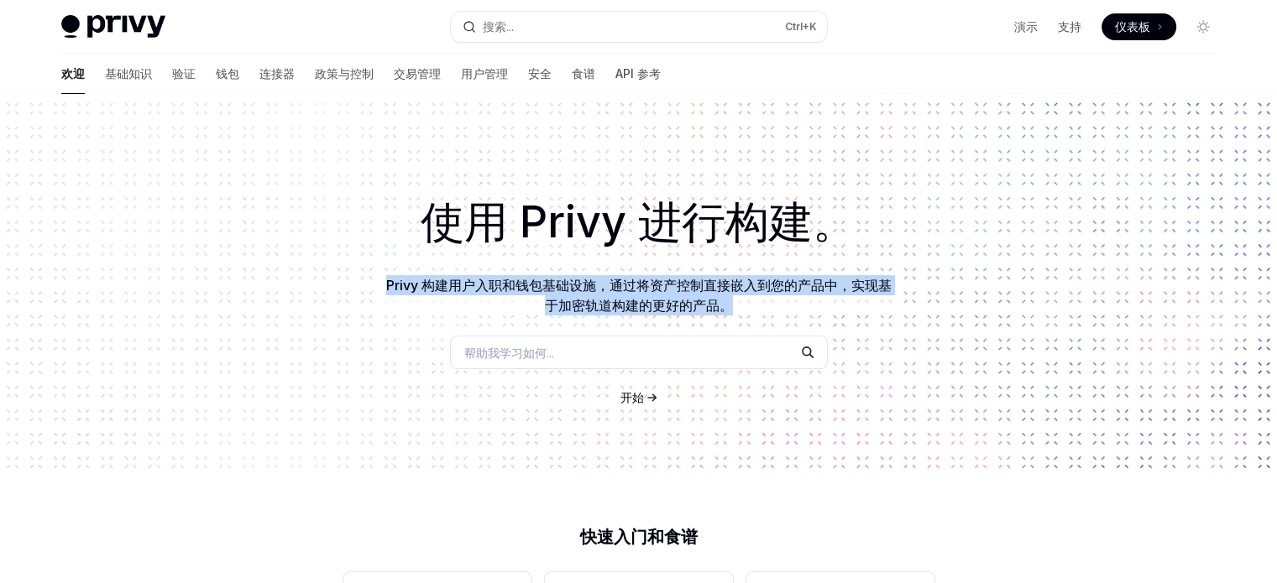
drag, startPoint x: 384, startPoint y: 288, endPoint x: 749, endPoint y: 295, distance: 366.0
click at [749, 295] on p "Privy 构建用户入职和钱包基础设施，通过将资产控制直接嵌入到您的产品中，实现基于加密轨道构建的更好的产品。" at bounding box center [639, 295] width 510 height 40
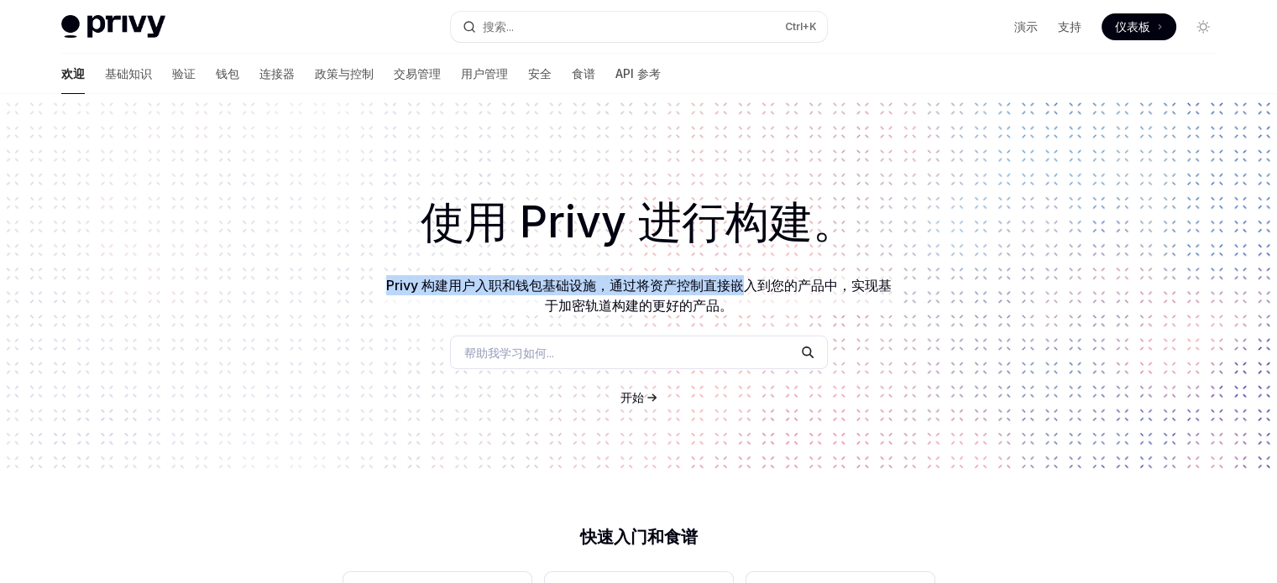
click at [749, 295] on p "Privy 构建用户入职和钱包基础设施，通过将资产控制直接嵌入到您的产品中，实现基于加密轨道构建的更好的产品。" at bounding box center [639, 295] width 510 height 40
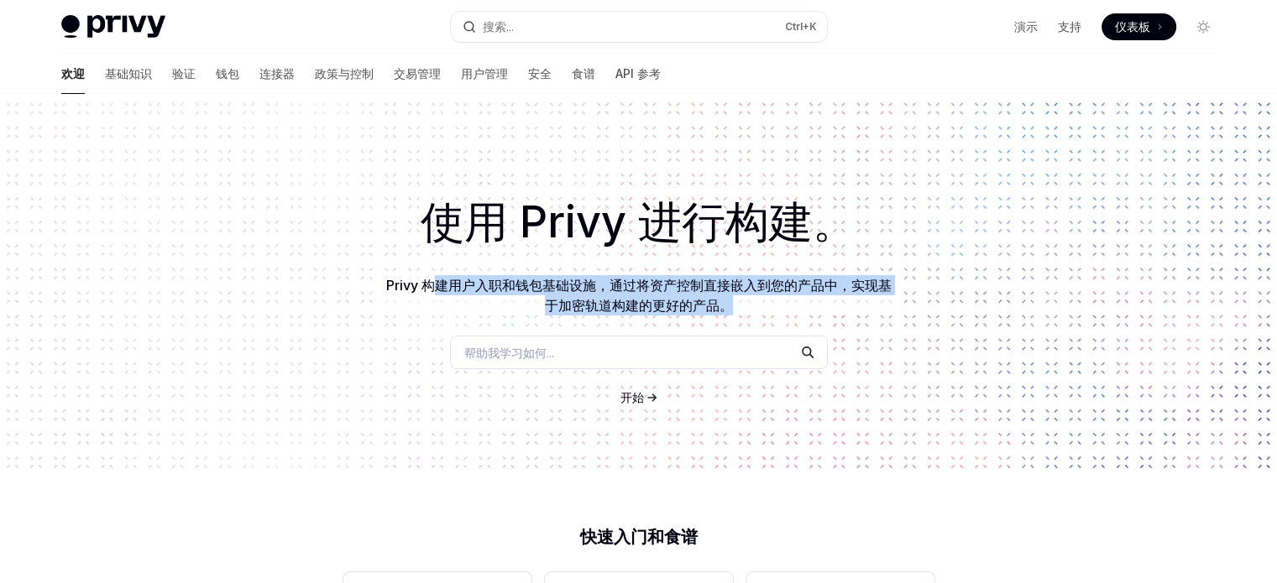
drag, startPoint x: 748, startPoint y: 295, endPoint x: 439, endPoint y: 290, distance: 308.9
click at [439, 290] on p "Privy 构建用户入职和钱包基础设施，通过将资产控制直接嵌入到您的产品中，实现基于加密轨道构建的更好的产品。" at bounding box center [639, 295] width 510 height 40
click at [614, 316] on div "使用 Privy 进行构建。 Privy 构建用户入职和钱包基础设施，通过将资产控制直接嵌入到您的产品中，实现基于加密轨道构建的更好的产品。 帮助我学习如何.…" at bounding box center [638, 285] width 1277 height 383
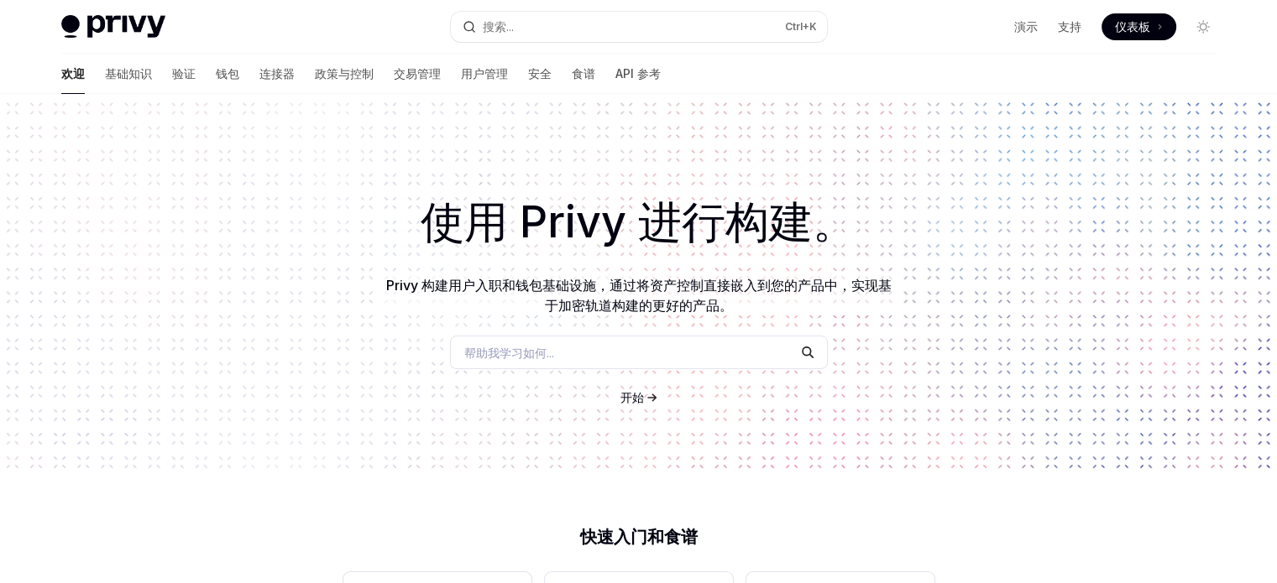
click at [619, 341] on div "帮助我学习如何..." at bounding box center [639, 353] width 378 height 34
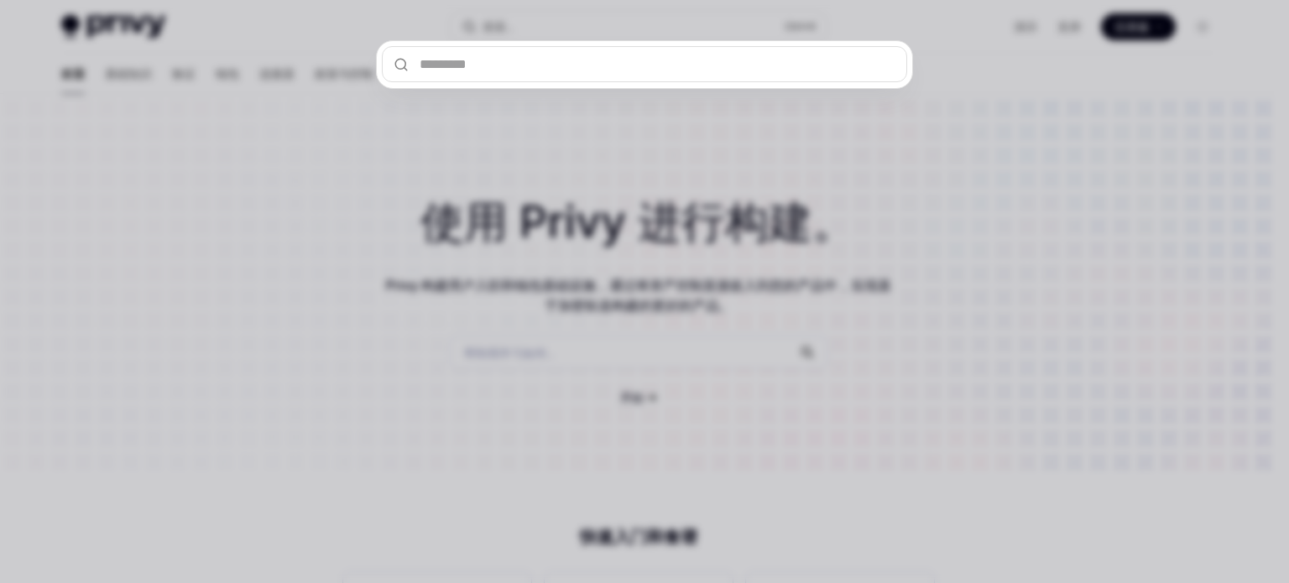
click at [619, 296] on div at bounding box center [644, 291] width 1289 height 583
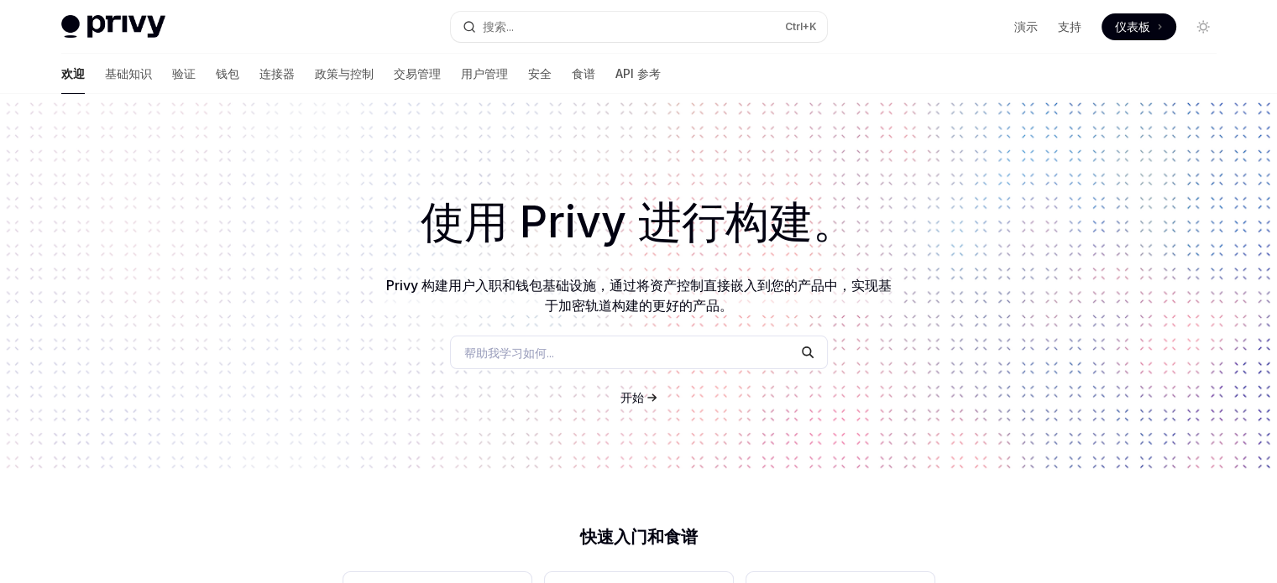
click at [640, 395] on font "开始" at bounding box center [631, 397] width 23 height 14
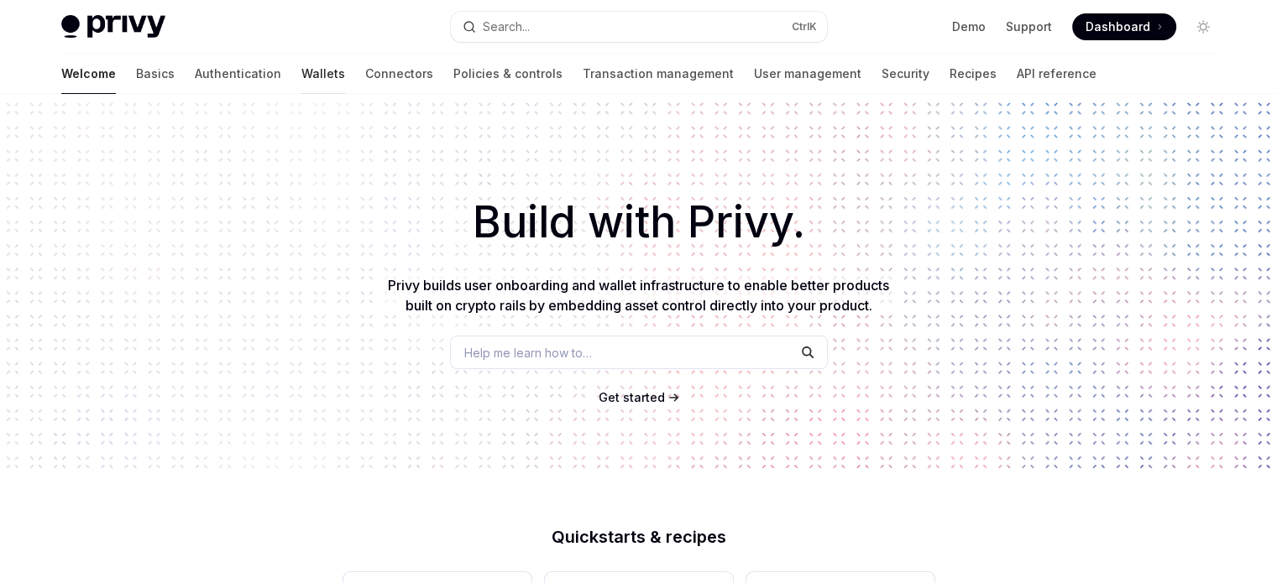
click at [301, 73] on link "Wallets" at bounding box center [323, 74] width 44 height 40
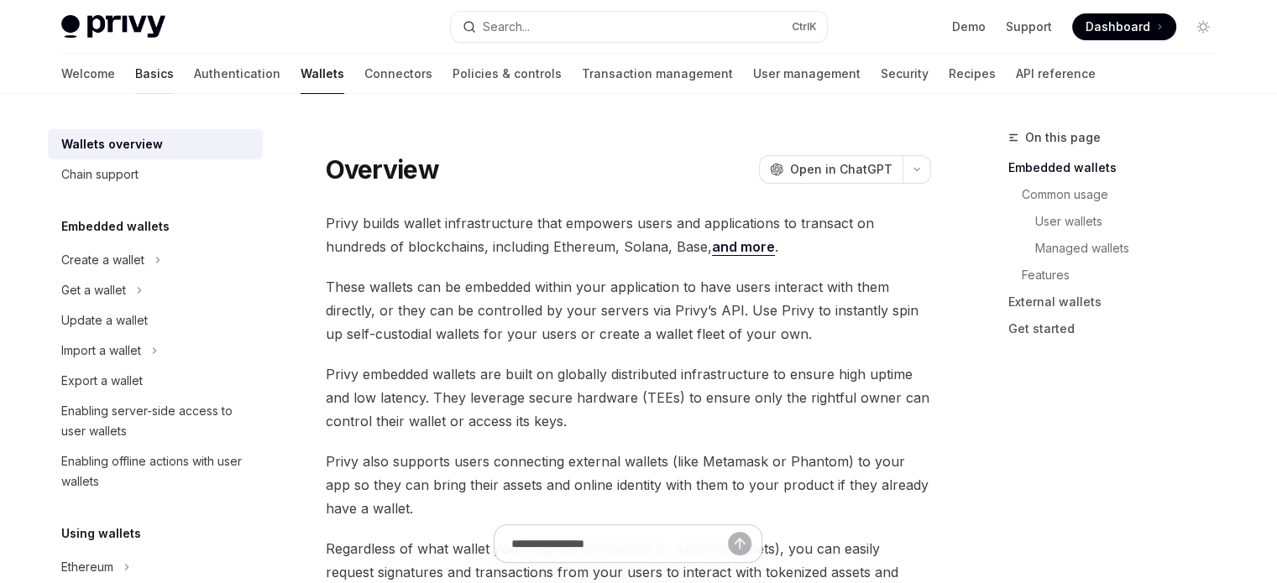
click at [135, 70] on link "Basics" at bounding box center [154, 74] width 39 height 40
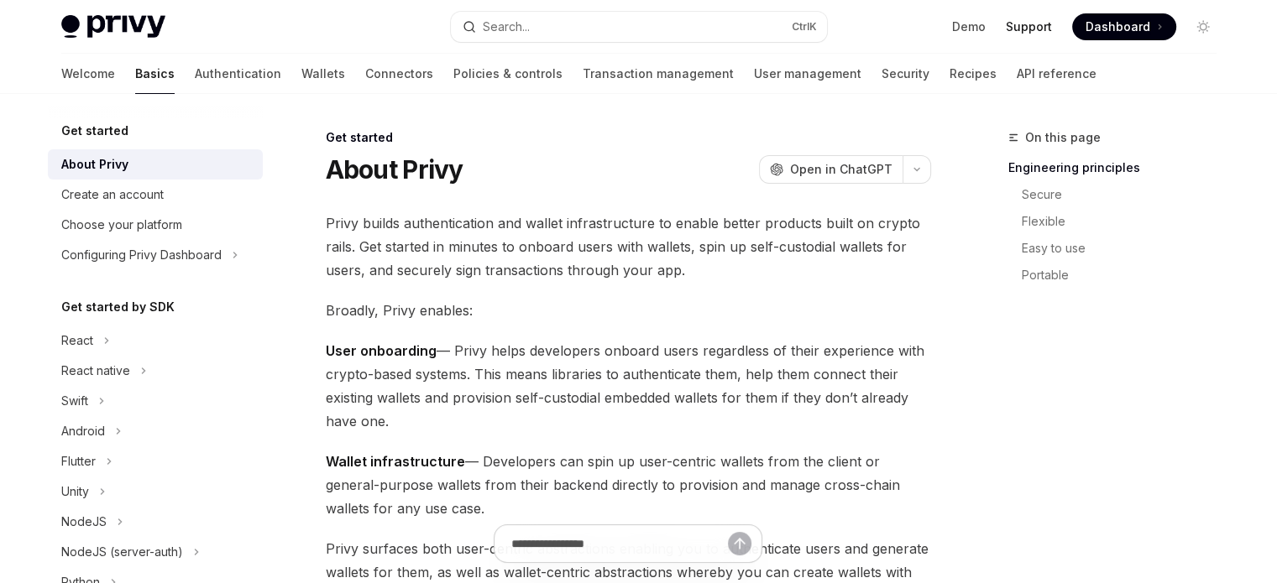
click at [1032, 29] on link "Support" at bounding box center [1028, 26] width 46 height 17
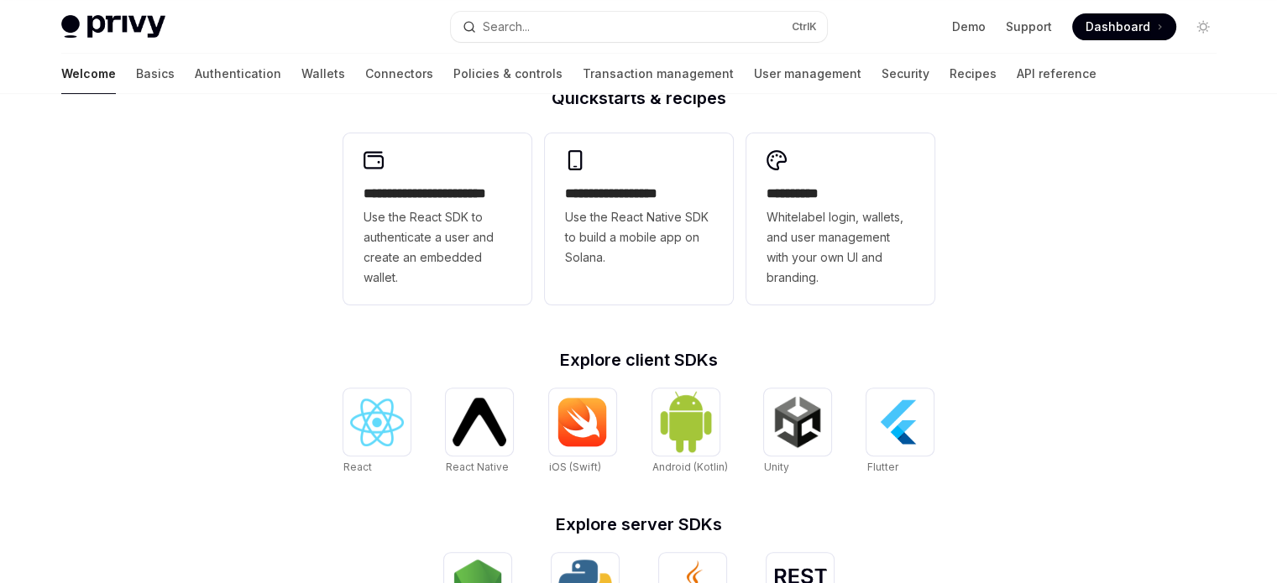
scroll to position [440, 0]
click at [987, 133] on div "**********" at bounding box center [638, 274] width 1277 height 1240
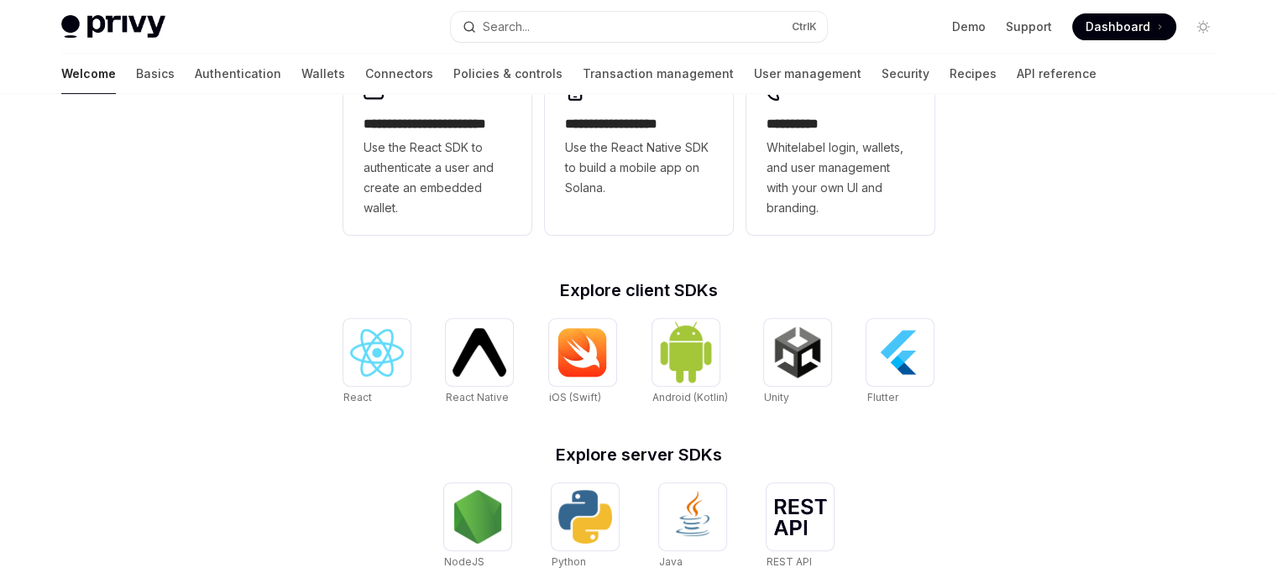
scroll to position [508, 0]
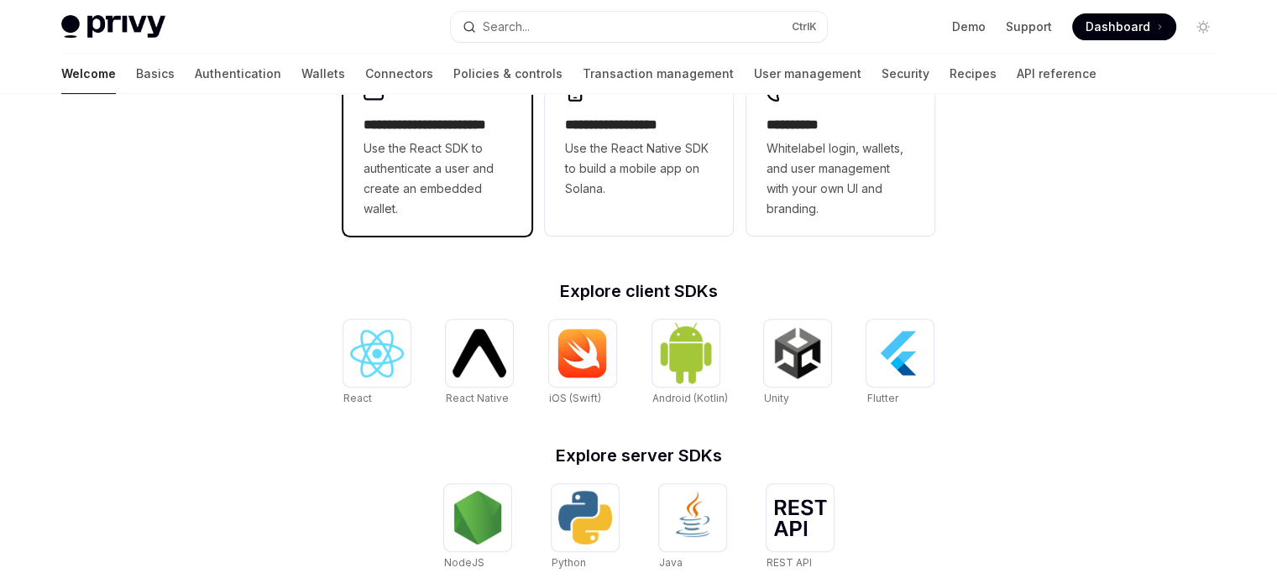
click at [460, 184] on span "Use the React SDK to authenticate a user and create an embedded wallet." at bounding box center [437, 178] width 148 height 81
type textarea "*"
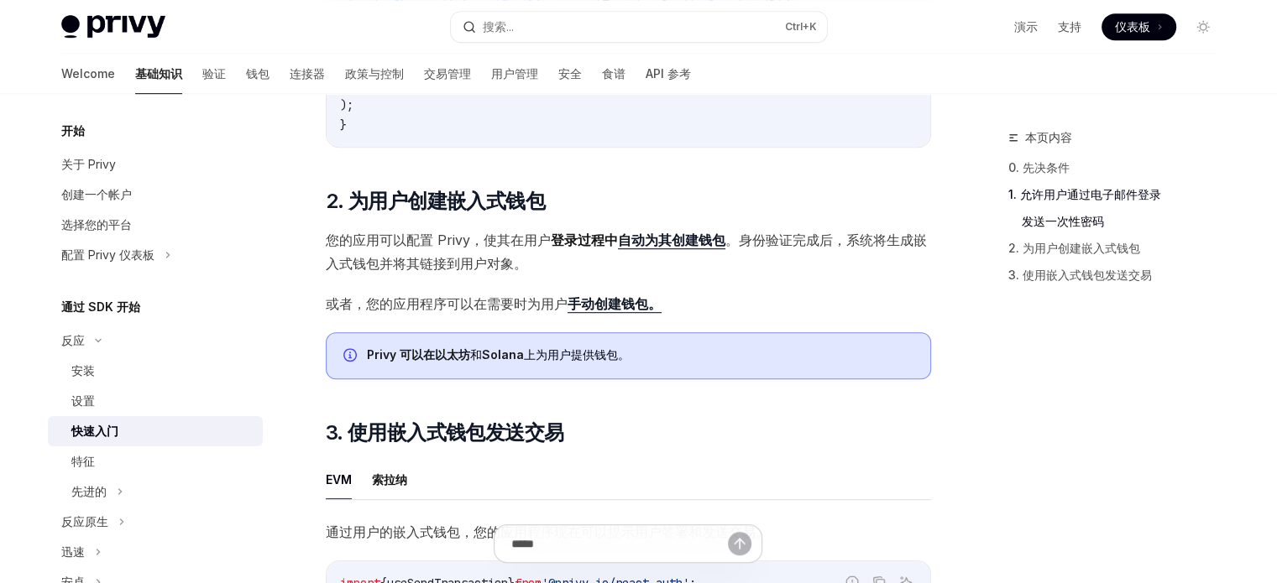
scroll to position [1041, 0]
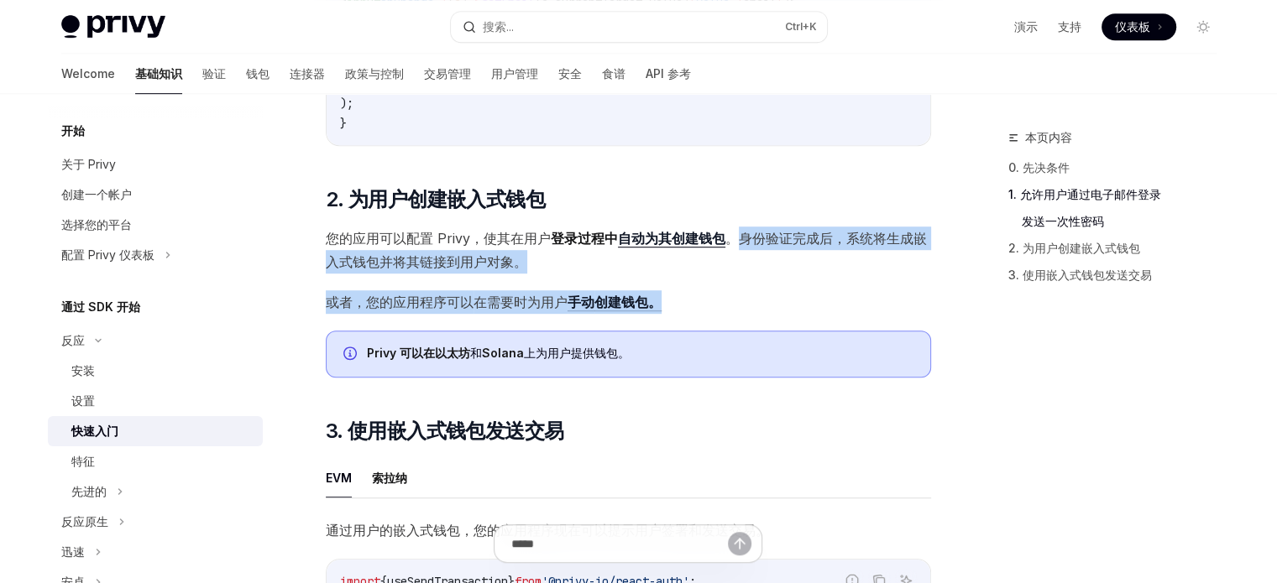
drag, startPoint x: 740, startPoint y: 243, endPoint x: 777, endPoint y: 290, distance: 59.1
click at [777, 290] on div "​ 0. 先决条件 本指南假设您已完成 安装 指南。 ​ 1. 允许用户通过电子邮件登录 本快速入门指南将以一次性密码为例演示如何验证用户身份，但 Privy…" at bounding box center [628, 85] width 605 height 1768
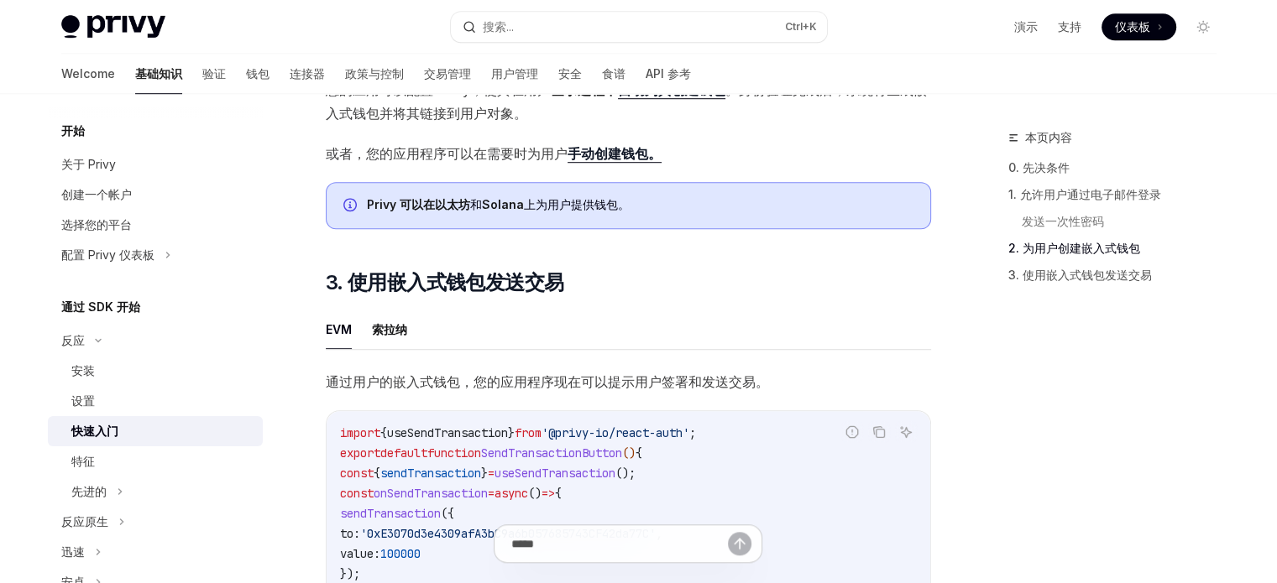
scroll to position [1187, 0]
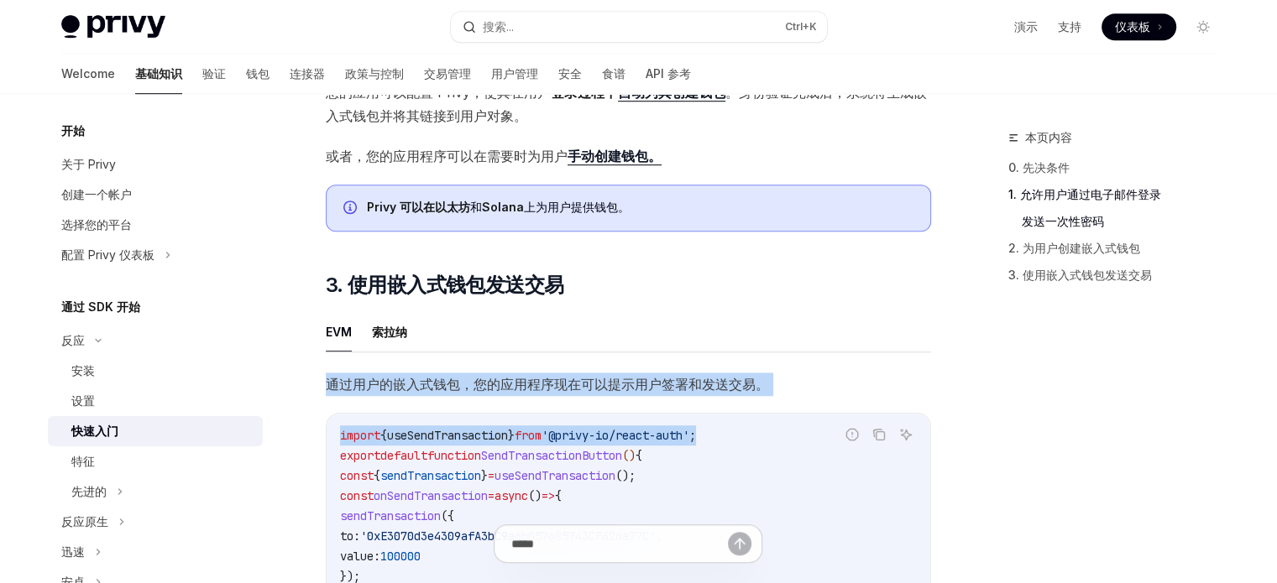
drag, startPoint x: 327, startPoint y: 391, endPoint x: 830, endPoint y: 434, distance: 504.5
click at [830, 434] on div "通过用户的嵌入式钱包，您的应用程序现在可以提示用户签署和发送交易。 报告错误代码 复制 询问人工智能 import { useSendTransaction …" at bounding box center [628, 578] width 605 height 410
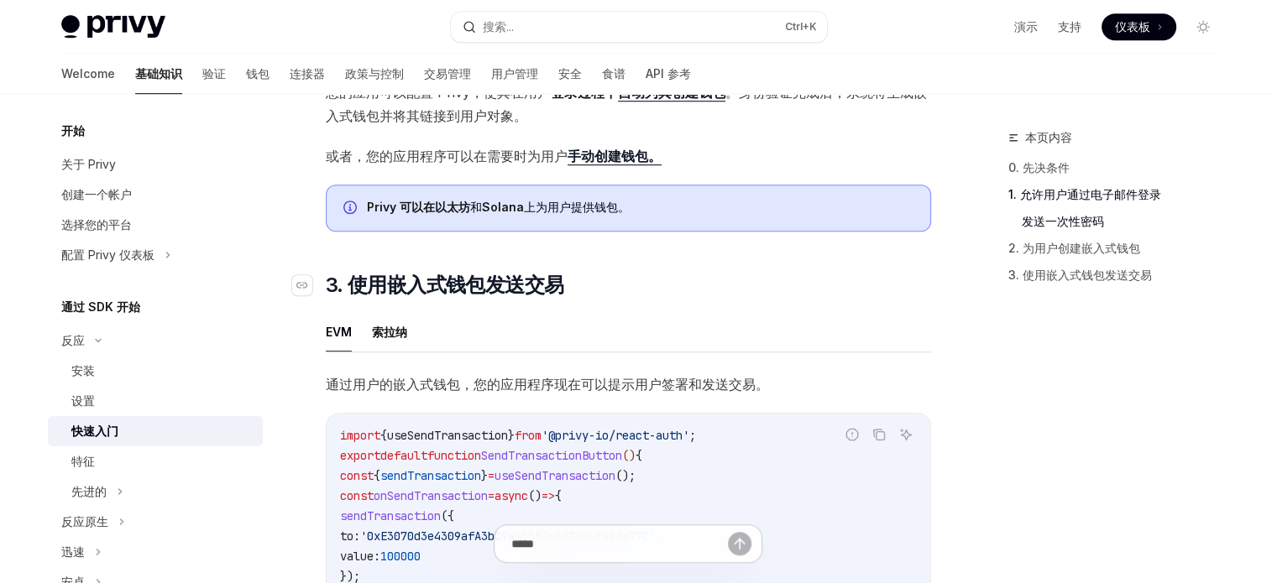
click at [718, 287] on h2 "​ 3. 使用嵌入式钱包发送交易" at bounding box center [628, 285] width 605 height 27
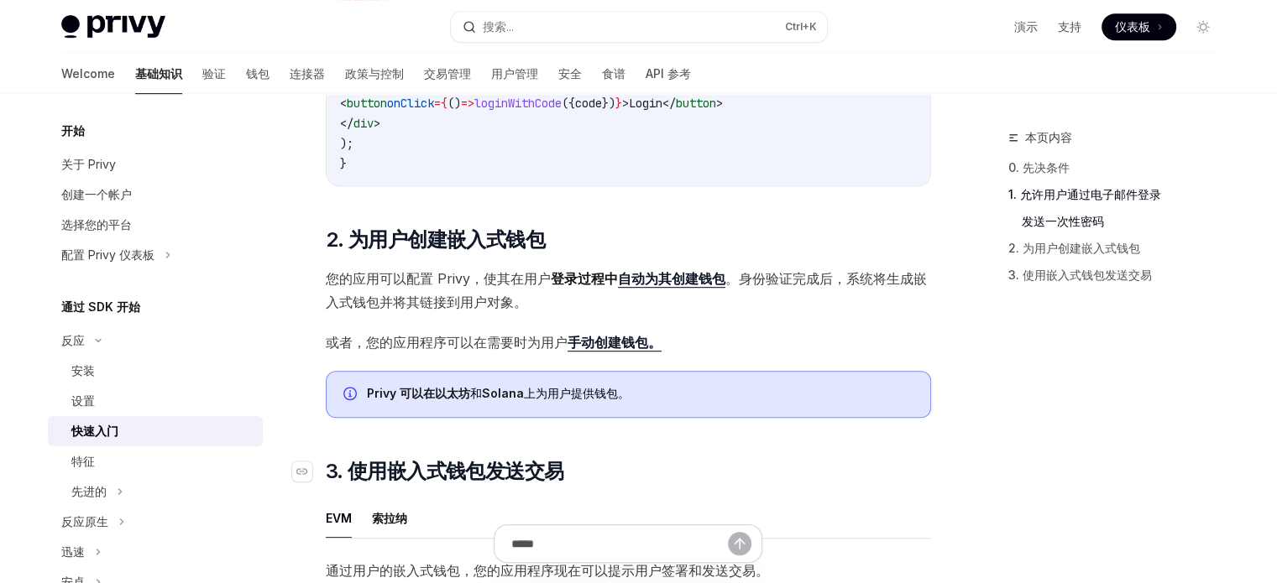
scroll to position [999, 0]
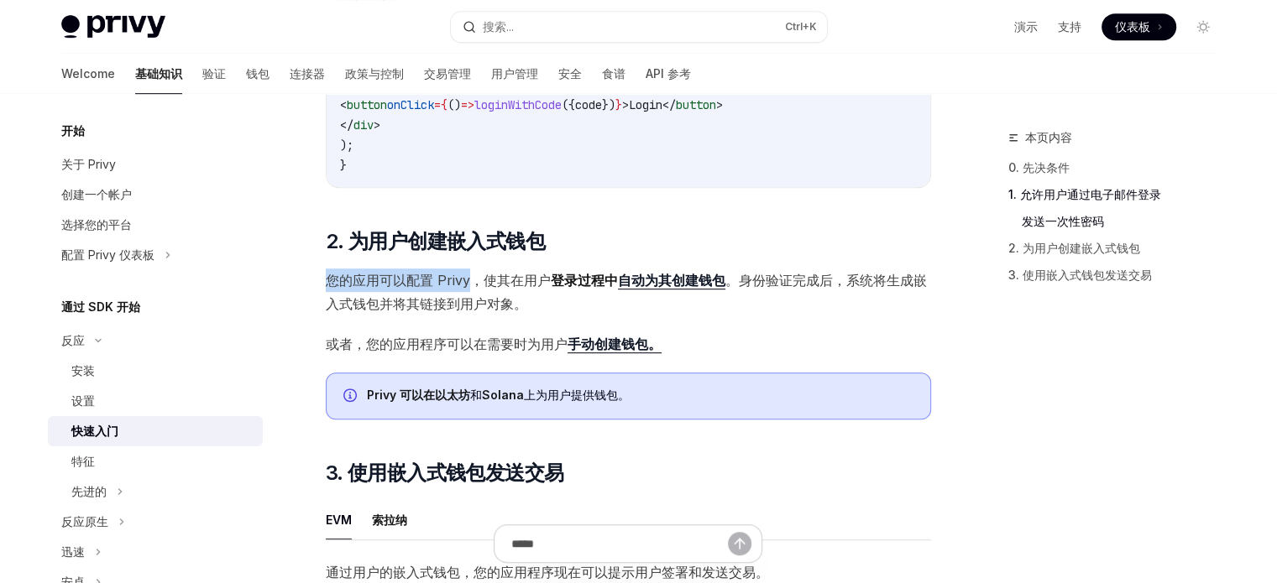
drag, startPoint x: 326, startPoint y: 285, endPoint x: 470, endPoint y: 287, distance: 143.5
click at [470, 287] on font "您的应用可以配置 Privy，使其" at bounding box center [418, 280] width 185 height 17
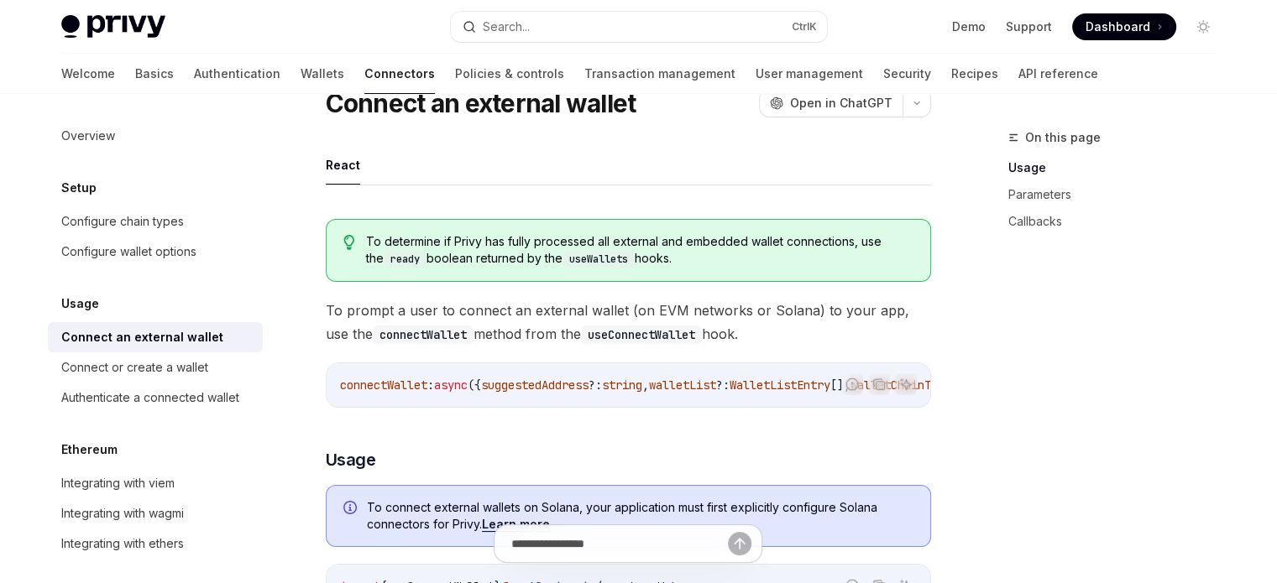
scroll to position [65, 0]
drag, startPoint x: 470, startPoint y: 107, endPoint x: 558, endPoint y: 98, distance: 88.5
click at [558, 98] on h1 "Connect an external wallet" at bounding box center [481, 104] width 311 height 30
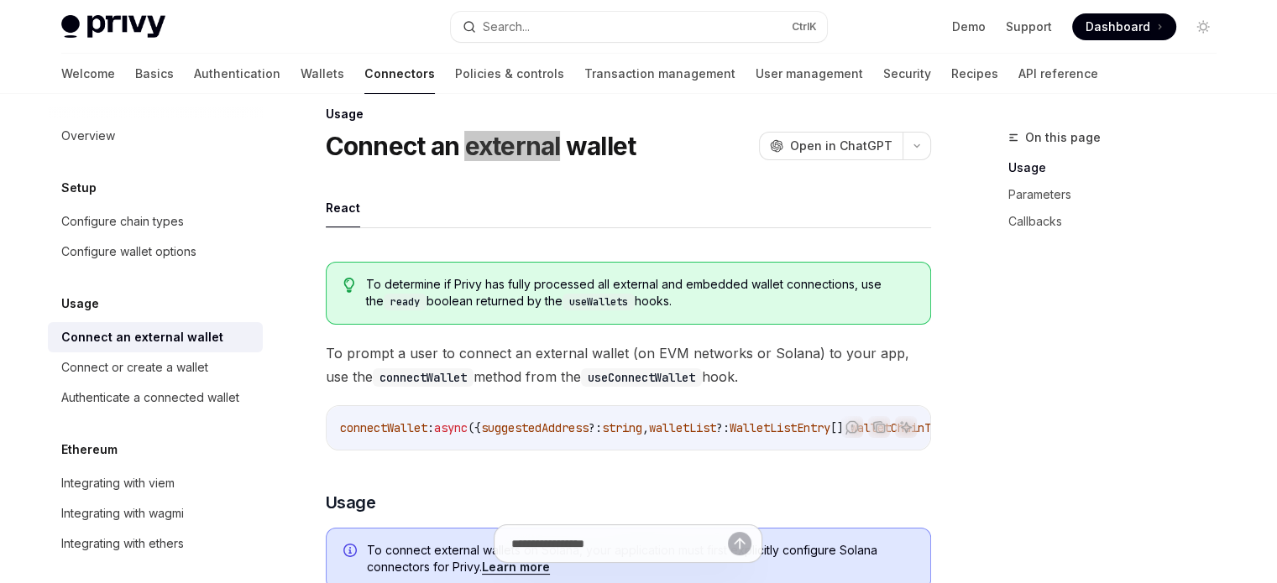
scroll to position [22, 0]
click at [638, 203] on ul "React" at bounding box center [628, 210] width 605 height 40
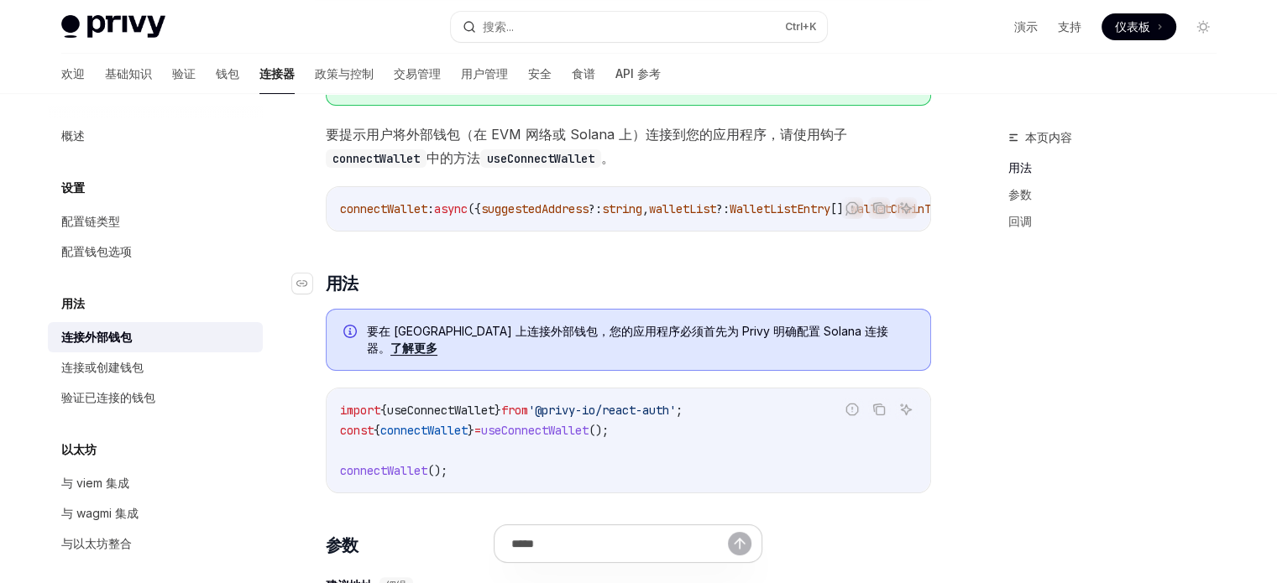
scroll to position [245, 0]
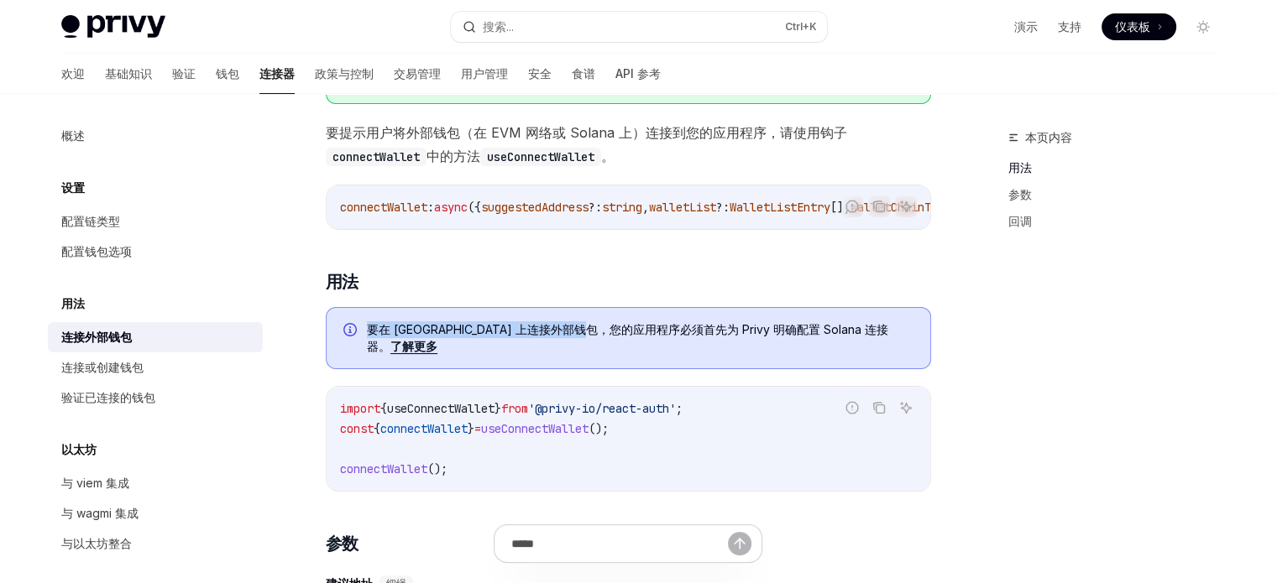
drag, startPoint x: 369, startPoint y: 332, endPoint x: 628, endPoint y: 337, distance: 258.5
click at [628, 337] on font "要在 [GEOGRAPHIC_DATA] 上连接外部钱包，您的应用程序必须首先为 Privy 明确配置 Solana 连接器。" at bounding box center [627, 337] width 521 height 31
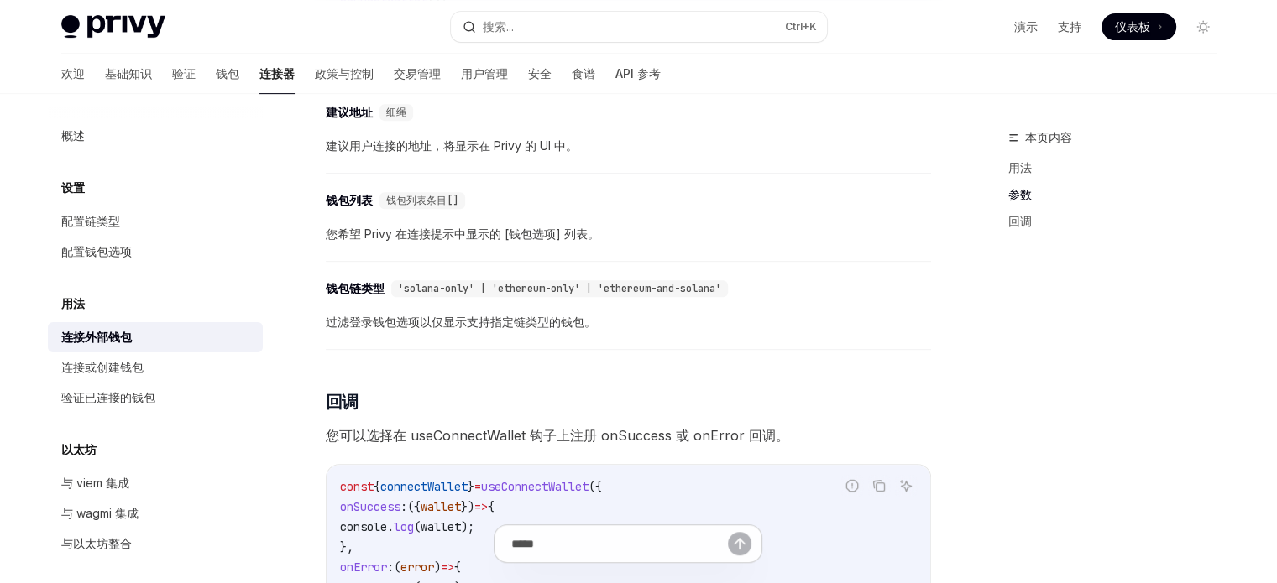
scroll to position [715, 0]
drag, startPoint x: 383, startPoint y: 227, endPoint x: 614, endPoint y: 233, distance: 231.7
click at [614, 233] on span "您希望 Privy 在连接提示中显示的 [钱包选项] 列表。" at bounding box center [628, 236] width 605 height 20
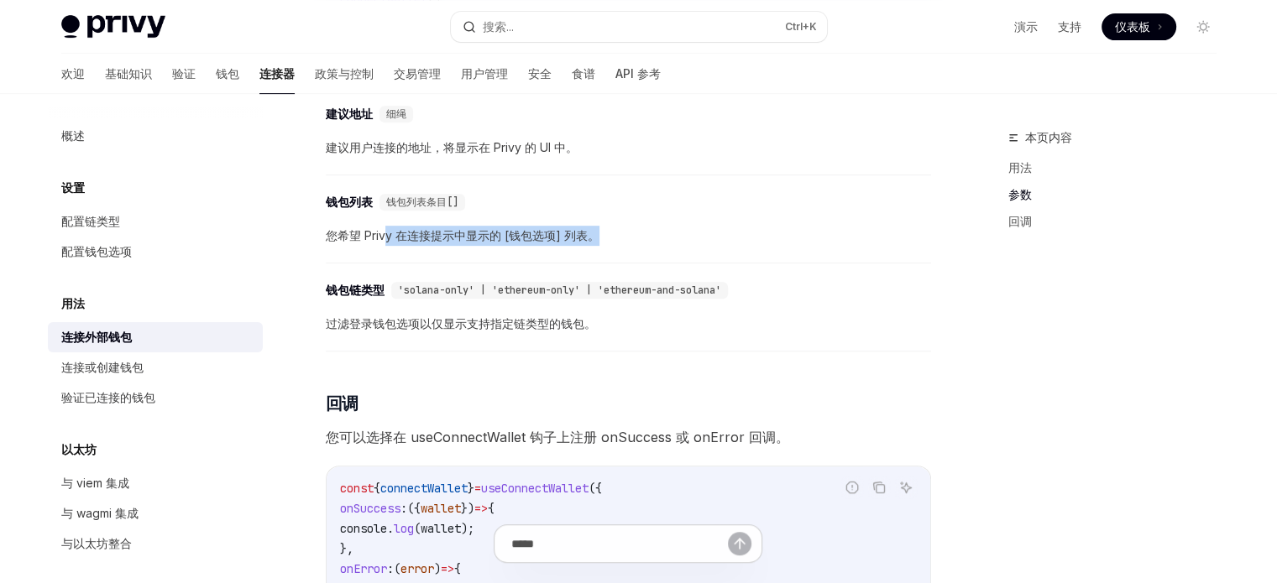
click at [614, 233] on span "您希望 Privy 在连接提示中显示的 [钱包选项] 列表。" at bounding box center [628, 236] width 605 height 20
click at [347, 195] on font "钱包列表" at bounding box center [349, 202] width 47 height 15
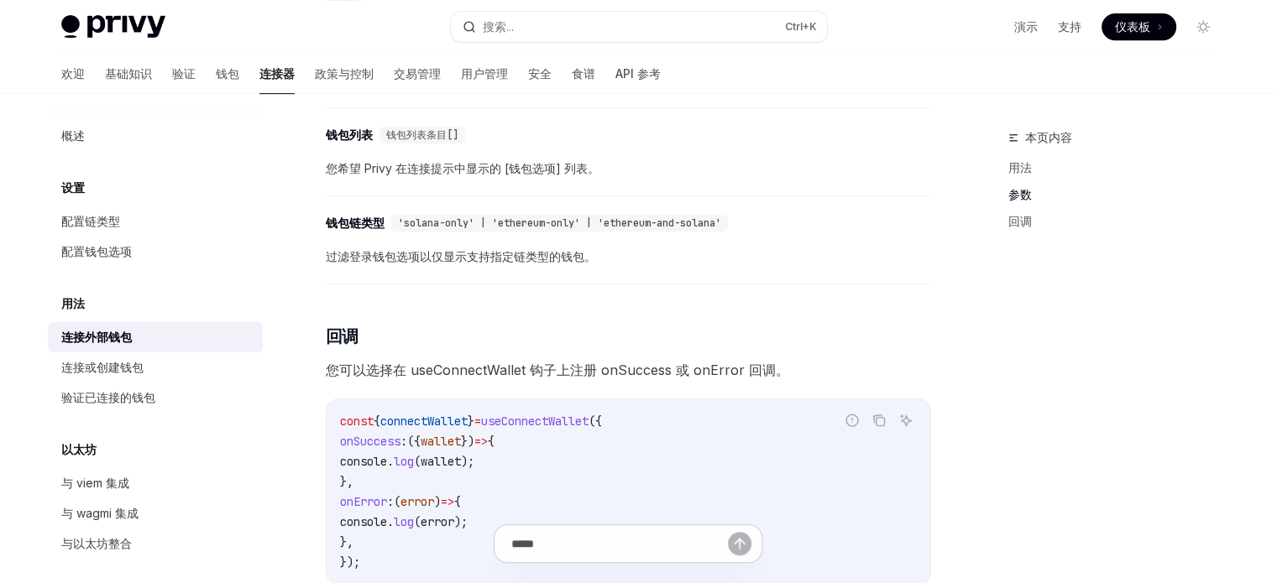
scroll to position [786, 0]
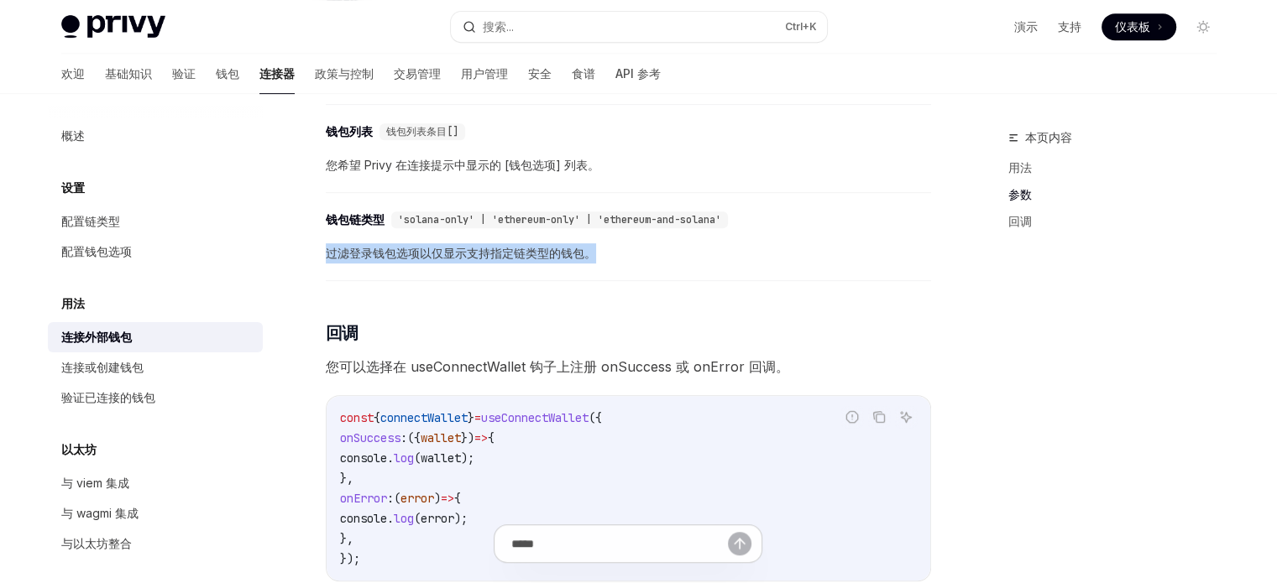
drag, startPoint x: 329, startPoint y: 238, endPoint x: 616, endPoint y: 240, distance: 287.0
click at [616, 243] on span "过滤登录钱包选项以仅显示支持指定链类型的钱包。" at bounding box center [628, 253] width 605 height 20
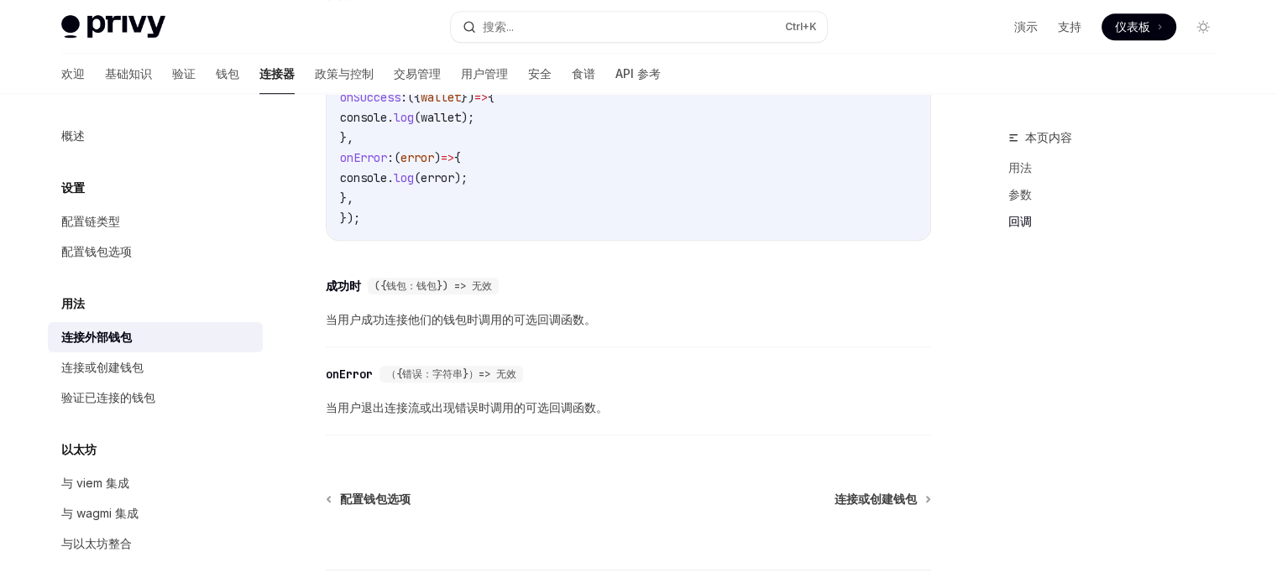
scroll to position [1123, 0]
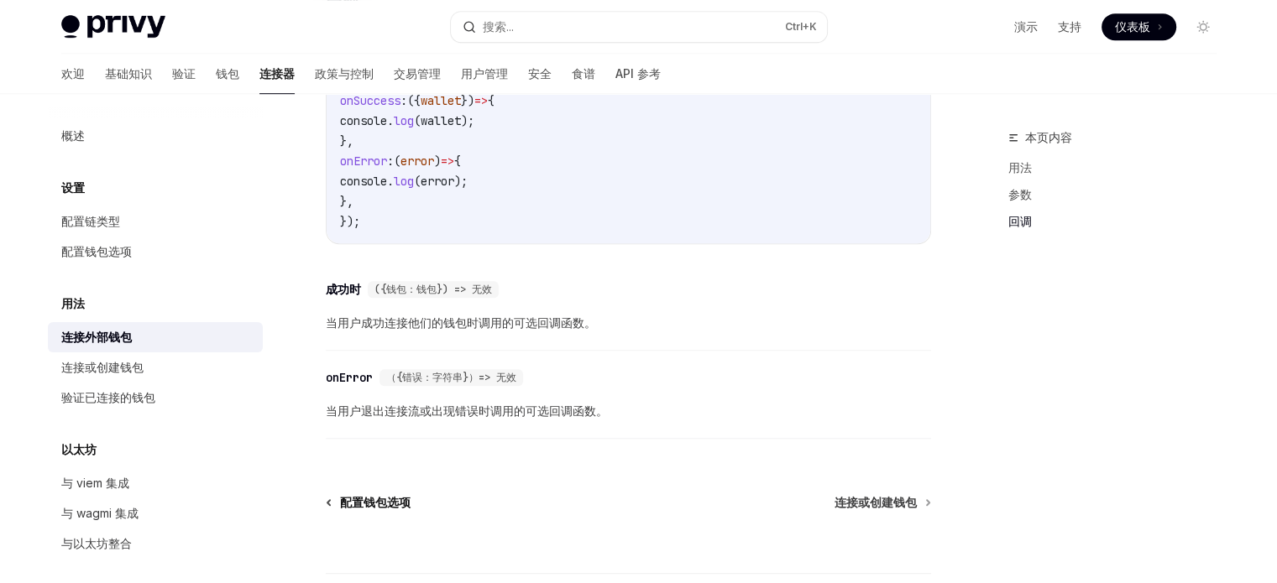
click at [382, 502] on font "配置钱包选项" at bounding box center [375, 502] width 70 height 14
type textarea "*"
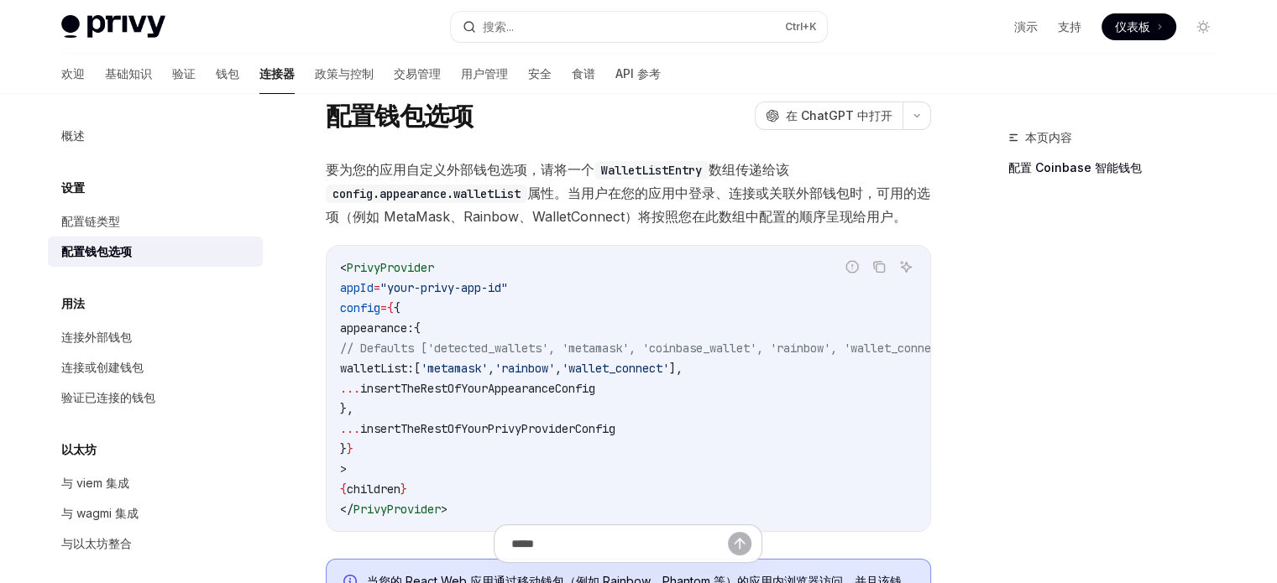
scroll to position [55, 0]
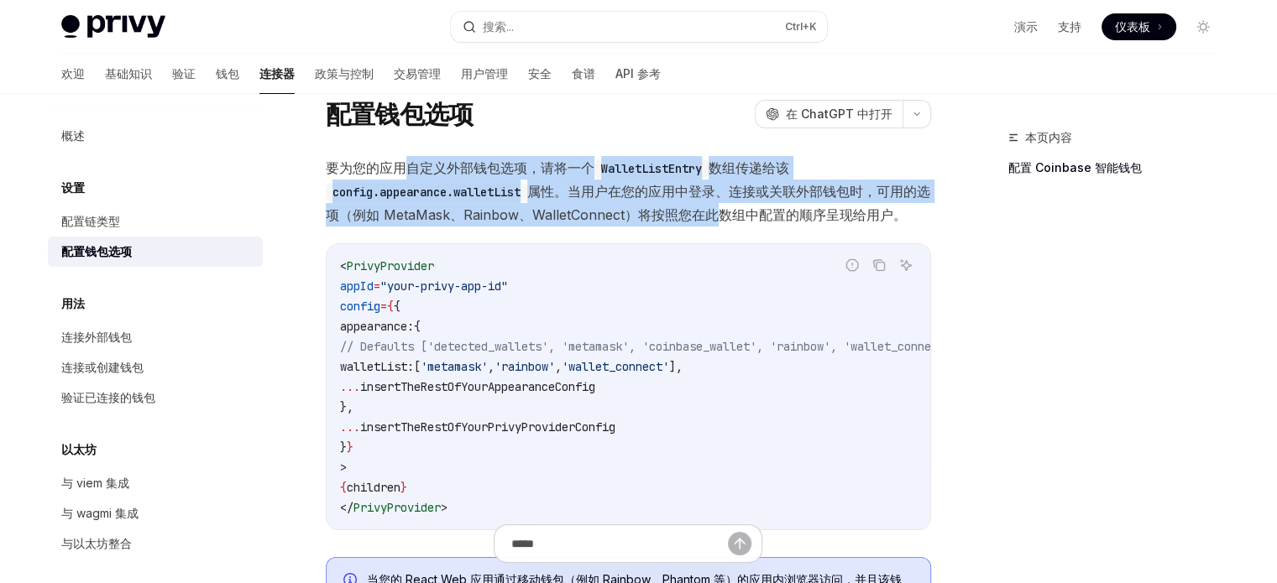
drag, startPoint x: 403, startPoint y: 167, endPoint x: 731, endPoint y: 206, distance: 330.5
click at [731, 206] on span "要为您的应用自定义外部钱包选项，请将一个 WalletListEntry 数组传递给该 config.appearance.walletList 属性。当用户…" at bounding box center [628, 191] width 605 height 70
click at [731, 206] on font "属性。当用户在您的应用中登录、连接或关联外部钱包时，可用的选项（例如 MetaMask、Rainbow、WalletConnect）将按照您在此数组中配置的顺…" at bounding box center [628, 203] width 604 height 40
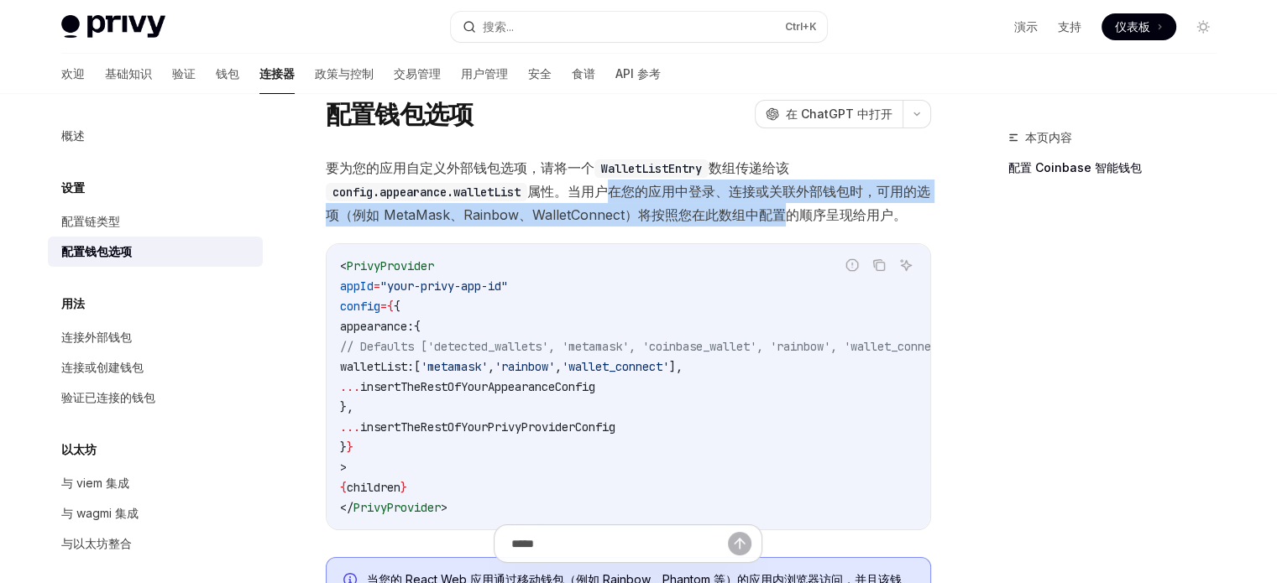
drag, startPoint x: 798, startPoint y: 213, endPoint x: 612, endPoint y: 185, distance: 188.5
click at [612, 185] on font "属性。当用户在您的应用中登录、连接或关联外部钱包时，可用的选项（例如 MetaMask、Rainbow、WalletConnect）将按照您在此数组中配置的顺…" at bounding box center [628, 203] width 604 height 40
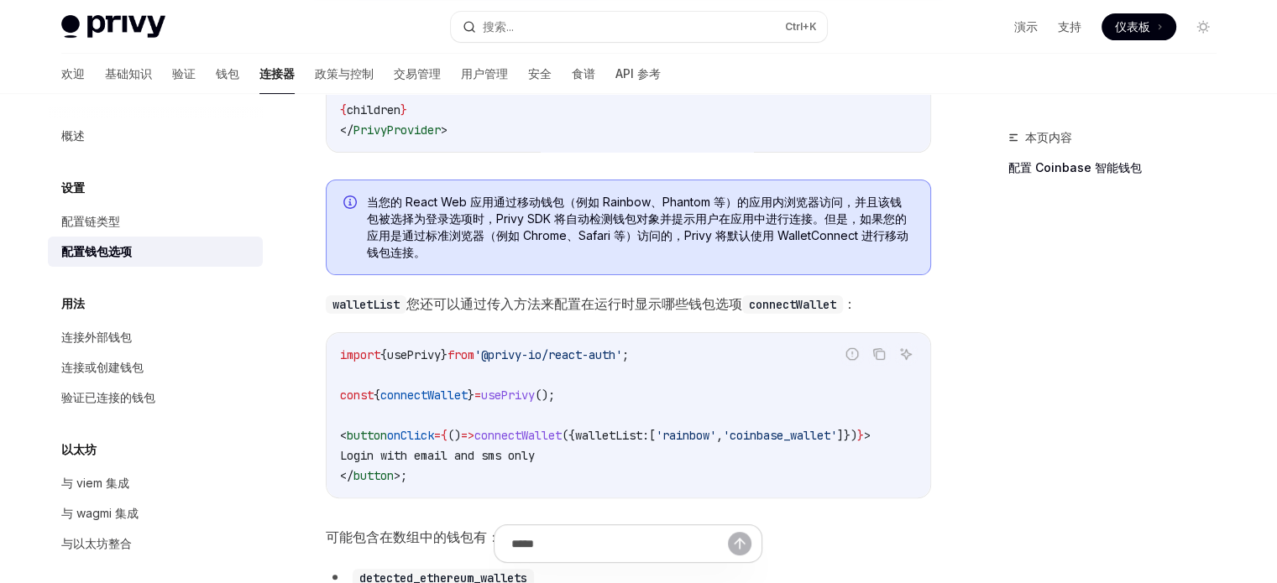
scroll to position [436, 0]
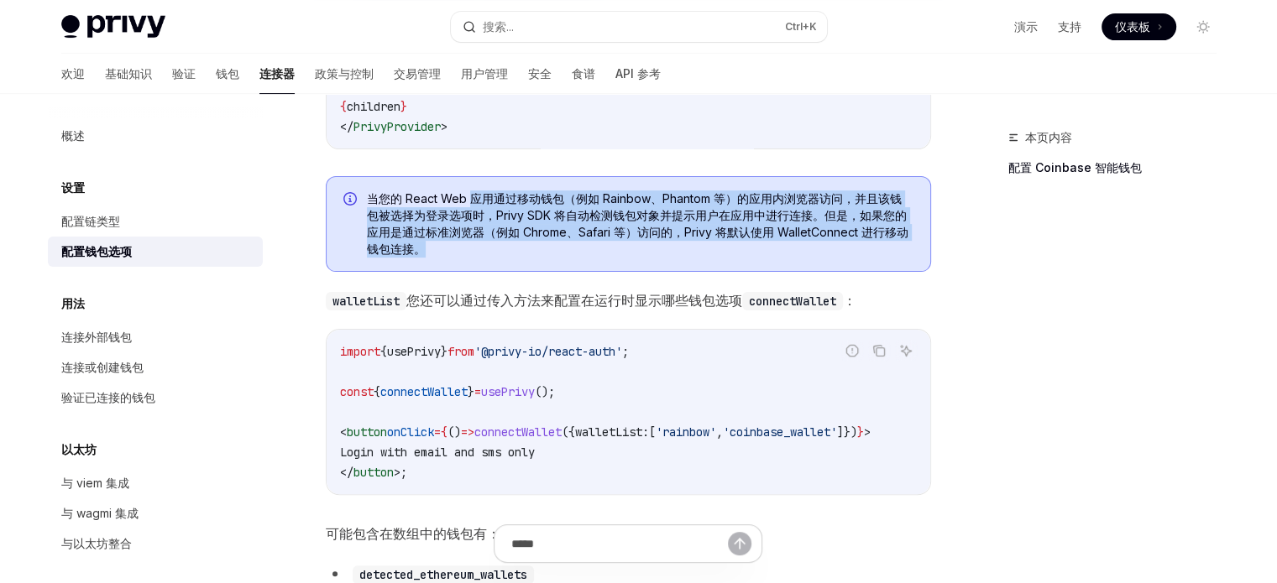
drag, startPoint x: 467, startPoint y: 206, endPoint x: 514, endPoint y: 257, distance: 68.9
click at [514, 257] on span "当您的 React Web 应用通过移动钱包（例如 Rainbow、Phantom 等）的应用内浏览器访问，并且该钱包被选择为登录选项时，Privy SDK …" at bounding box center [640, 224] width 546 height 67
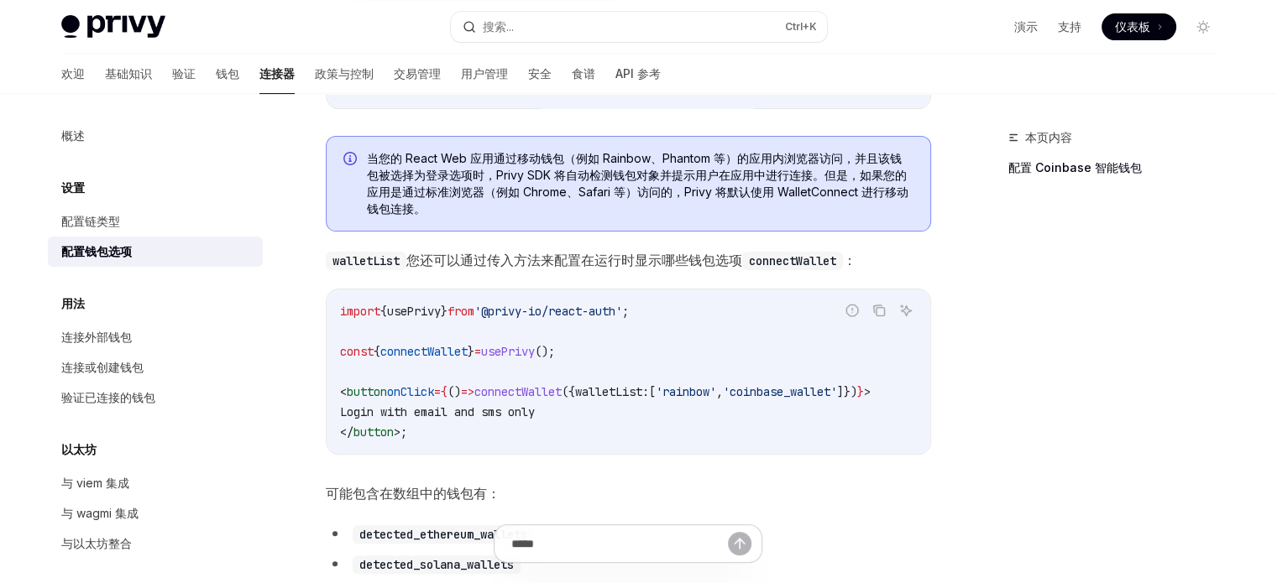
scroll to position [480, 0]
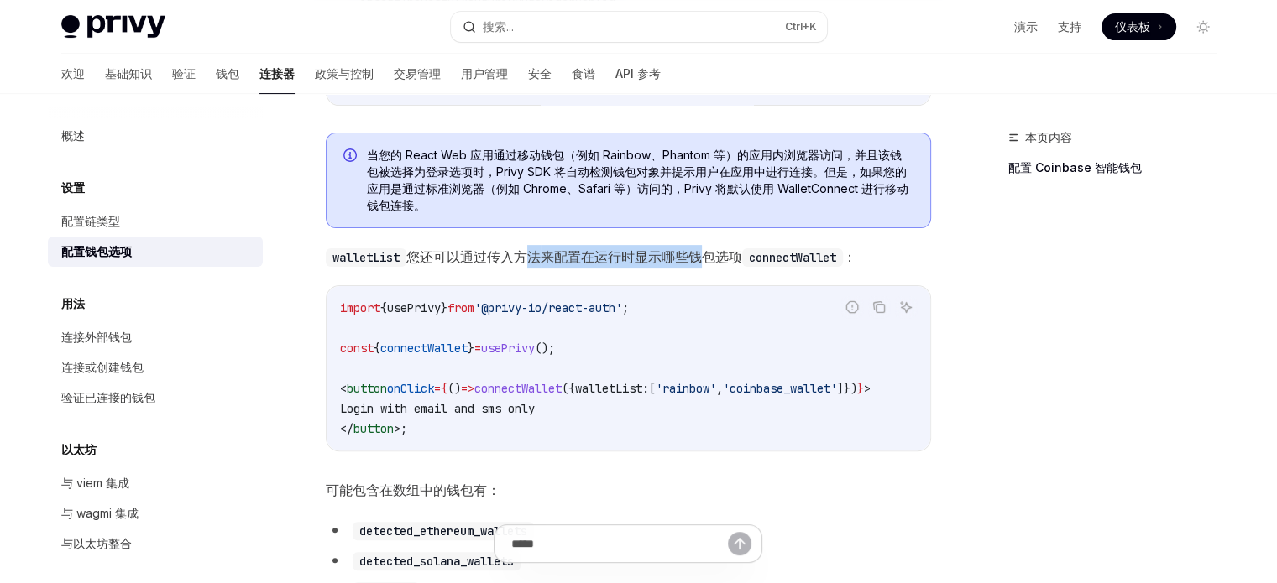
drag, startPoint x: 525, startPoint y: 270, endPoint x: 708, endPoint y: 258, distance: 183.4
click at [708, 258] on font "您还可以通过传入方法 来配置在运行时显示哪些钱包选项" at bounding box center [574, 256] width 336 height 17
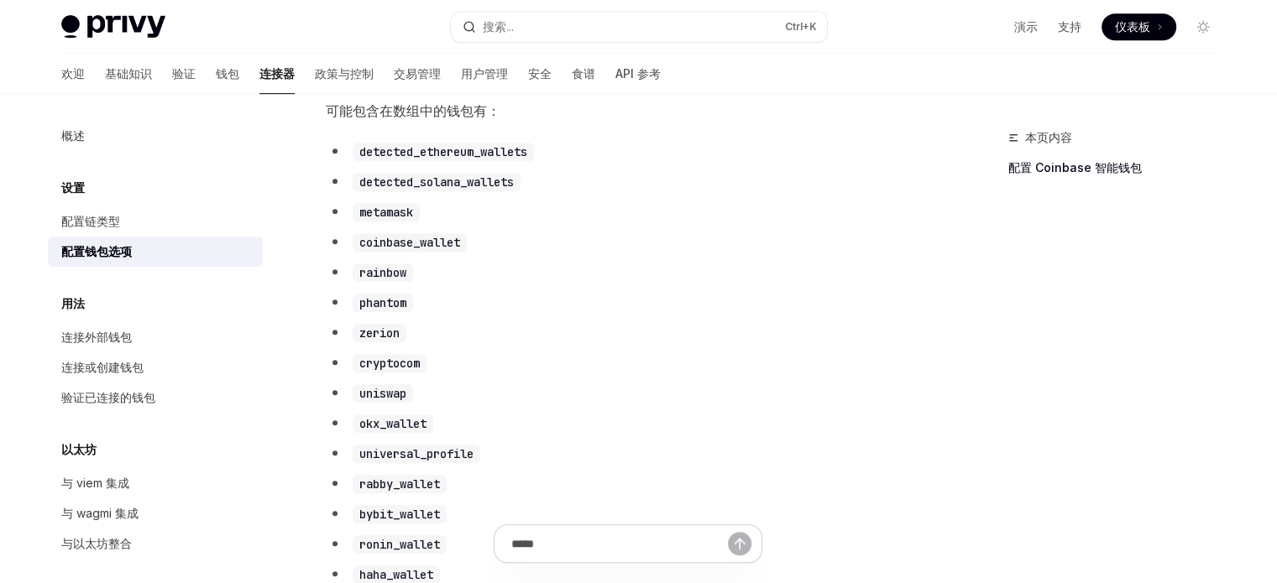
scroll to position [859, 0]
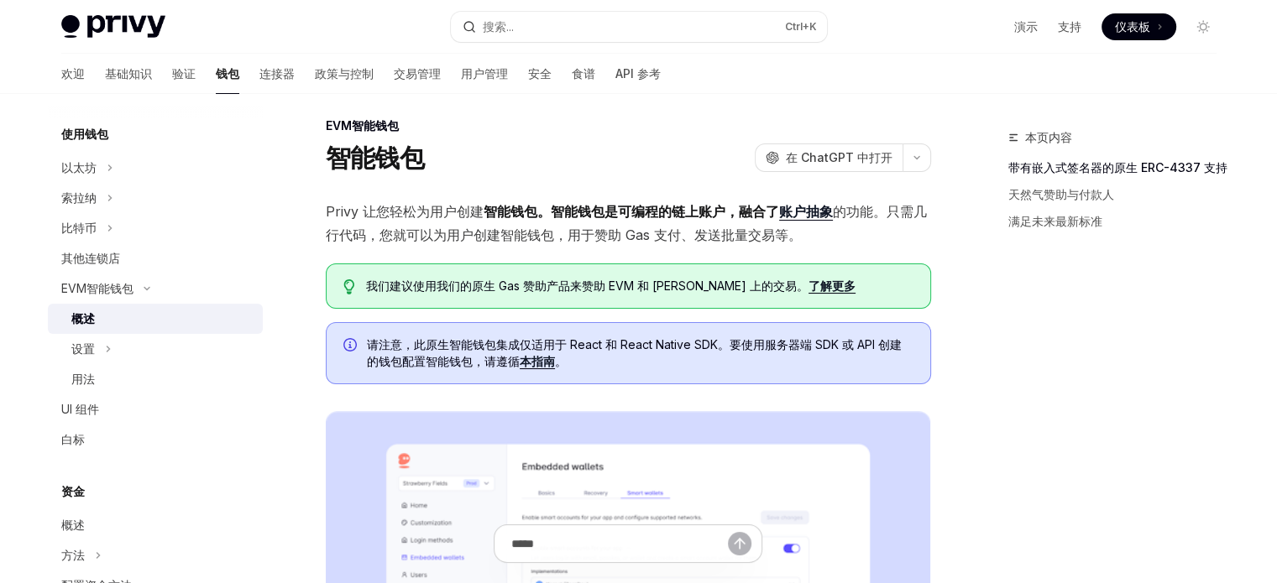
scroll to position [15, 0]
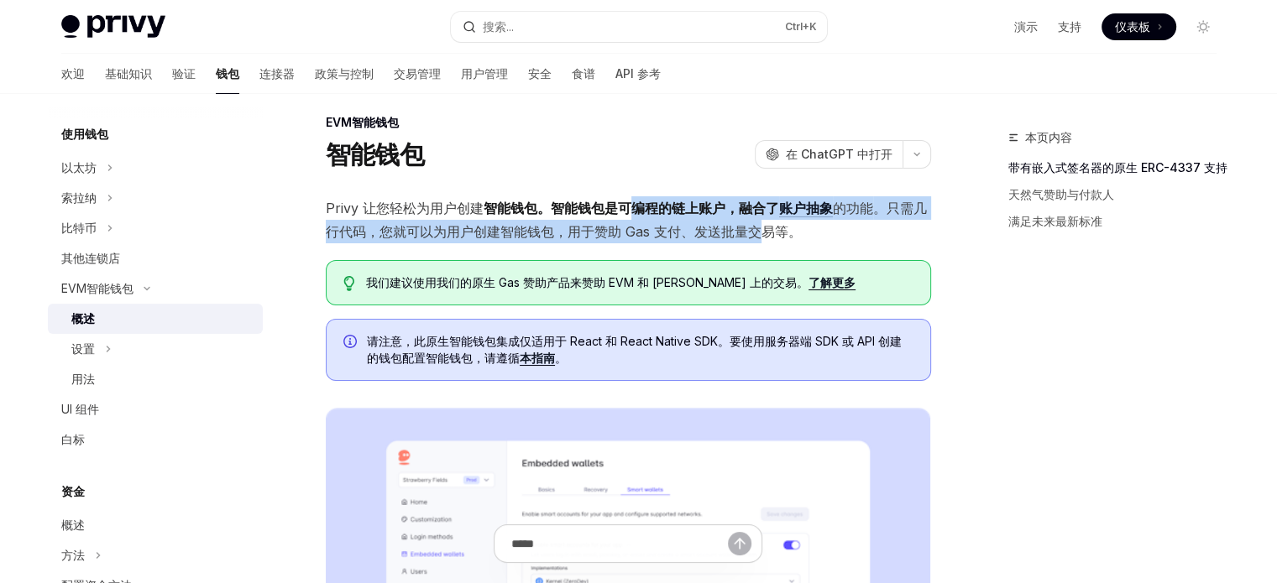
drag, startPoint x: 630, startPoint y: 209, endPoint x: 760, endPoint y: 233, distance: 132.3
click at [760, 233] on span "Privy 让您轻松为用户 创建 智能钱包。智能钱包是 可编程的链上账户，融合了 账户抽象 的功能 。只需几行代码，您就可以为用户创建智能钱包，用于赞助 Ga…" at bounding box center [628, 219] width 605 height 47
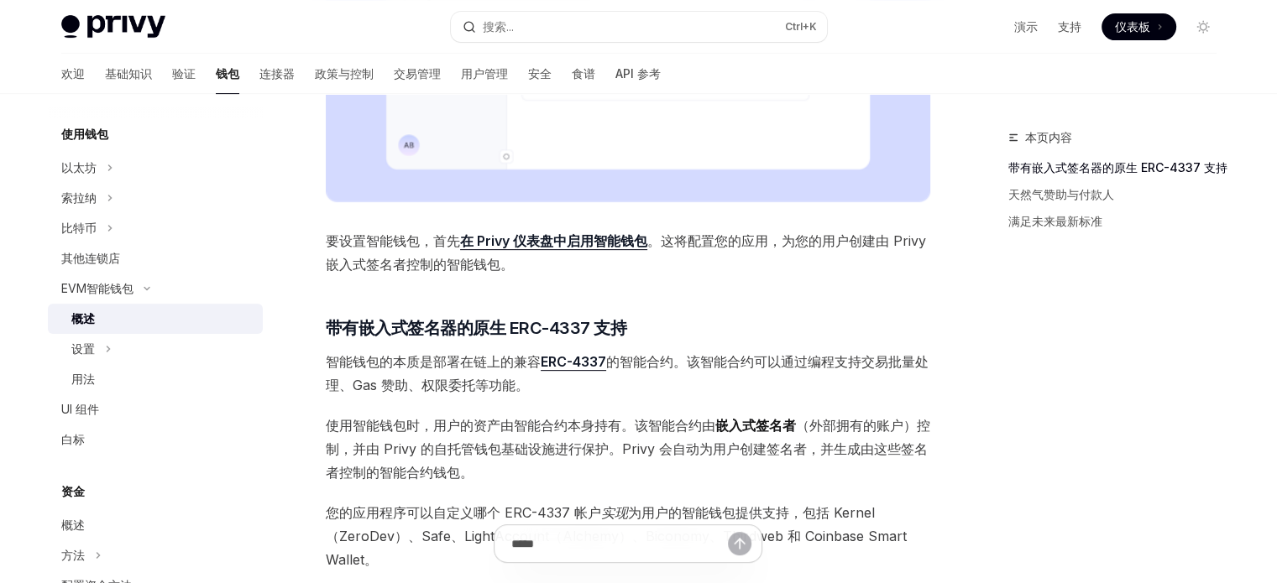
scroll to position [626, 0]
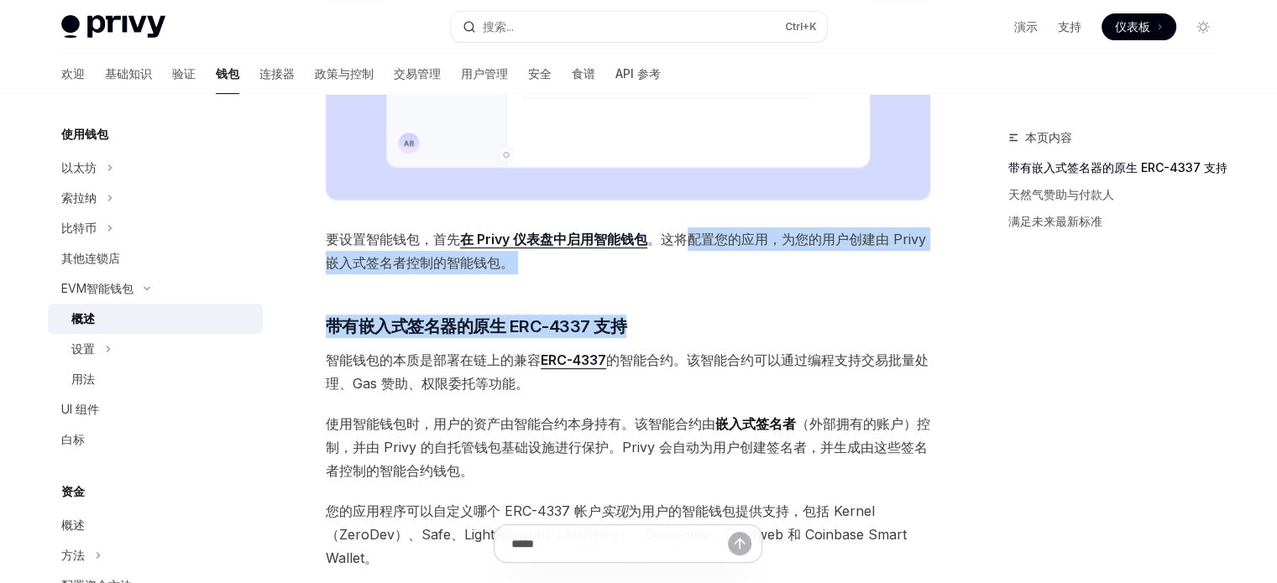
drag, startPoint x: 681, startPoint y: 238, endPoint x: 698, endPoint y: 279, distance: 44.4
click at [698, 279] on div "Privy 让您轻松为用户 创建 智能钱包。智能钱包是 可编程的链上账户，融合了 账户抽象 的功能 。只需几行代码，您就可以为用户创建智能钱包，用于赞助 Ga…" at bounding box center [628, 261] width 605 height 1352
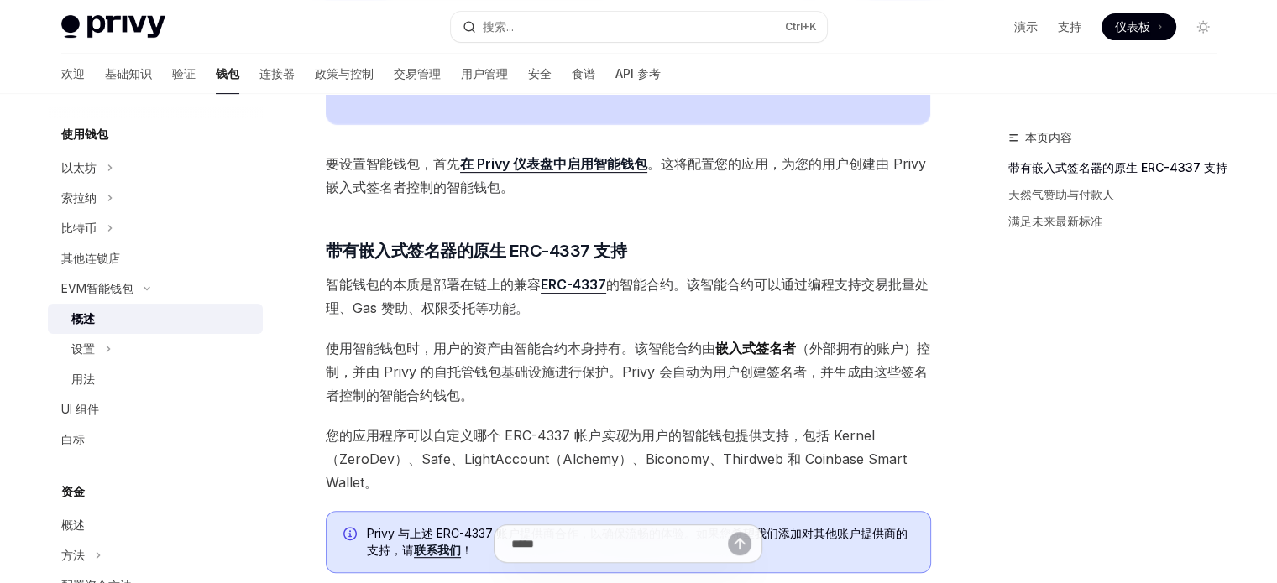
scroll to position [703, 0]
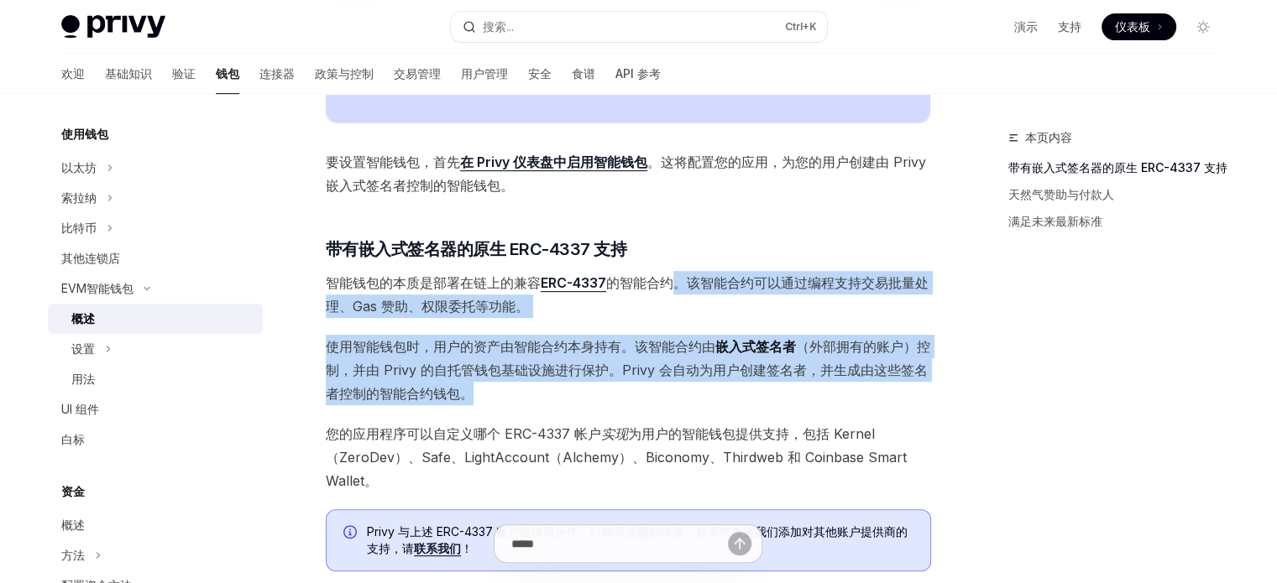
drag, startPoint x: 672, startPoint y: 278, endPoint x: 649, endPoint y: 391, distance: 115.7
click at [649, 391] on div "Privy 让您轻松为用户 创建 智能钱包。智能钱包是 可编程的链上账户，融合了 账户抽象 的功能 。只需几行代码，您就可以为用户创建智能钱包，用于赞助 Ga…" at bounding box center [628, 184] width 605 height 1352
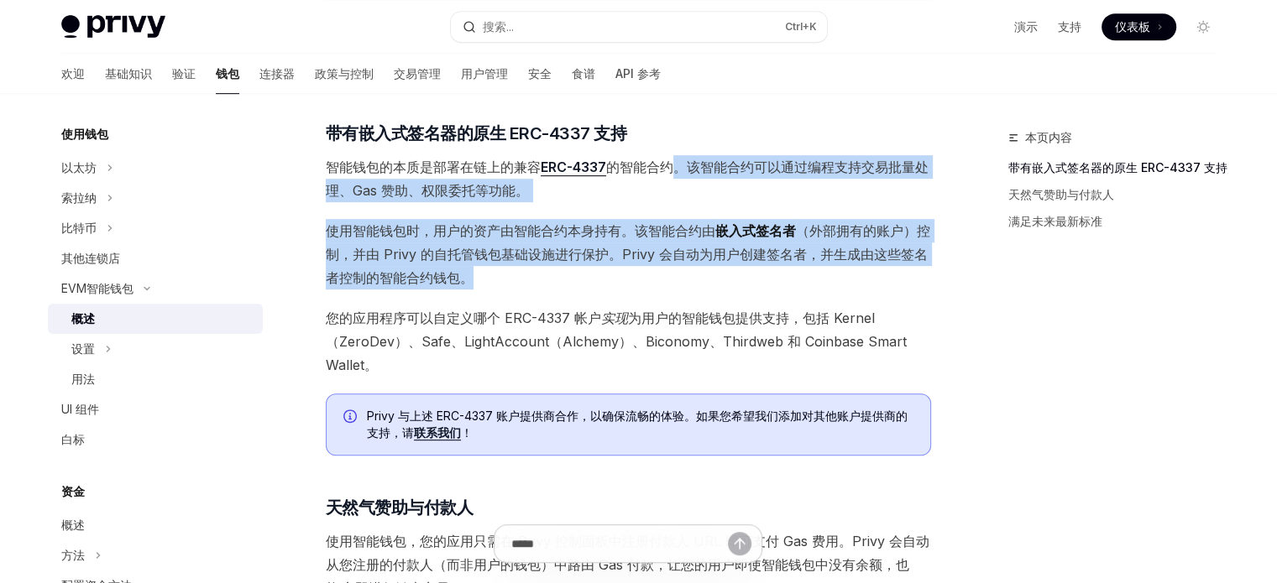
scroll to position [822, 0]
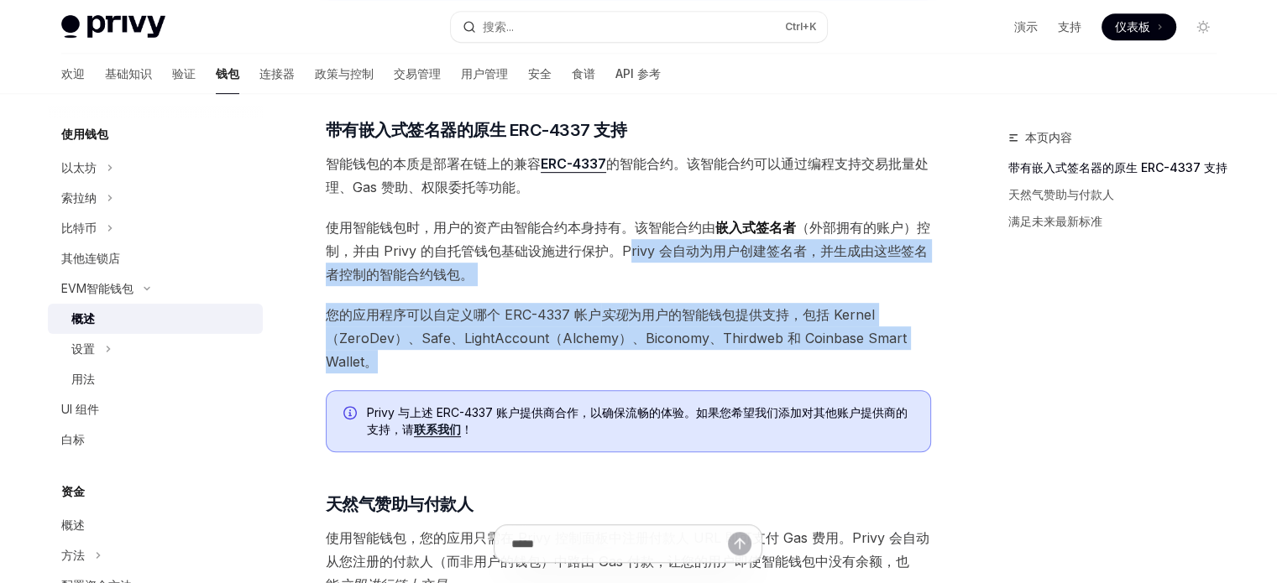
drag, startPoint x: 614, startPoint y: 364, endPoint x: 625, endPoint y: 257, distance: 108.1
click at [625, 257] on div "Privy 让您轻松为用户 创建 智能钱包。智能钱包是 可编程的链上账户，融合了 账户抽象 的功能 。只需几行代码，您就可以为用户创建智能钱包，用于赞助 Ga…" at bounding box center [628, 65] width 605 height 1352
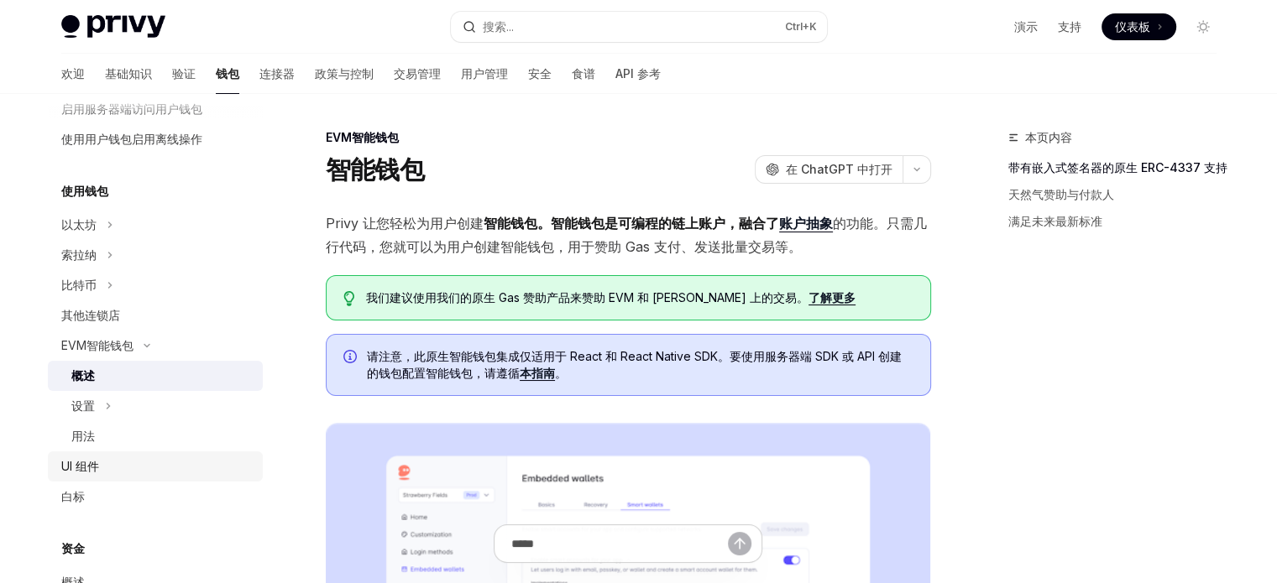
scroll to position [300, 0]
click at [84, 222] on font "以太坊" at bounding box center [78, 226] width 35 height 14
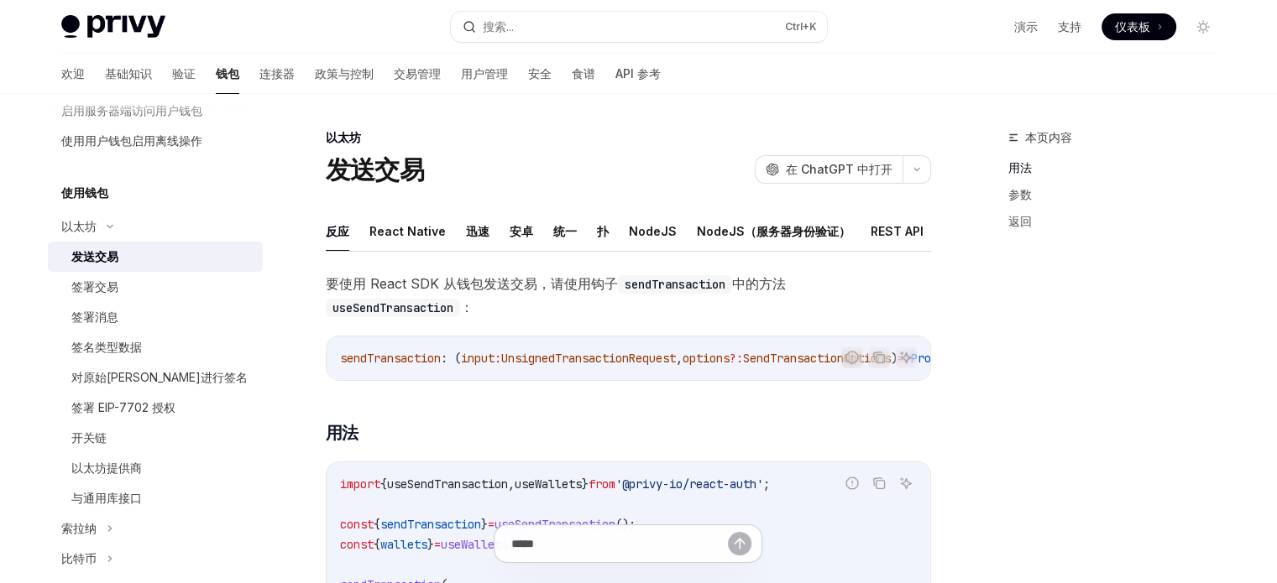
type textarea "*"
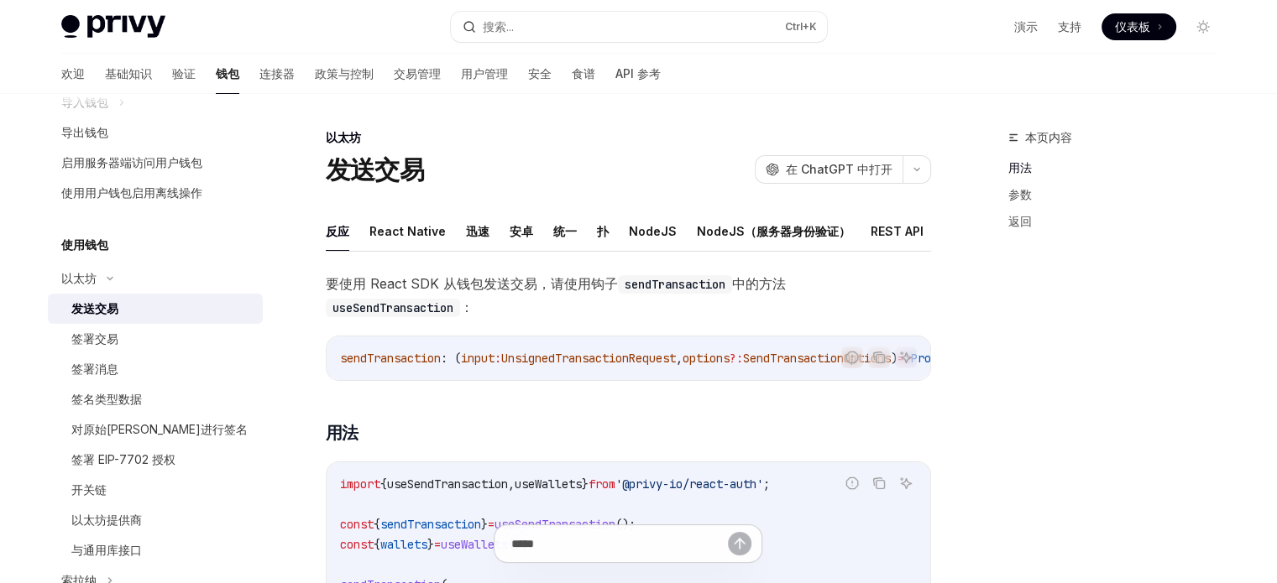
scroll to position [248, 0]
